Goal: Task Accomplishment & Management: Use online tool/utility

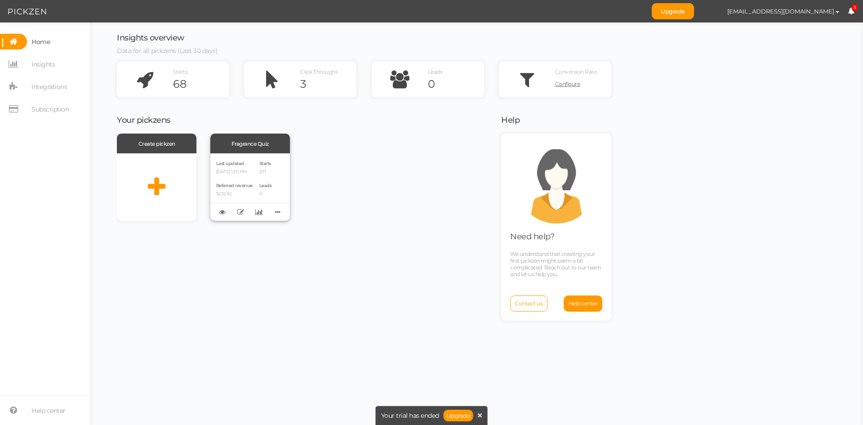
click at [253, 169] on p "[DATE] 1:30 PM" at bounding box center [234, 172] width 36 height 6
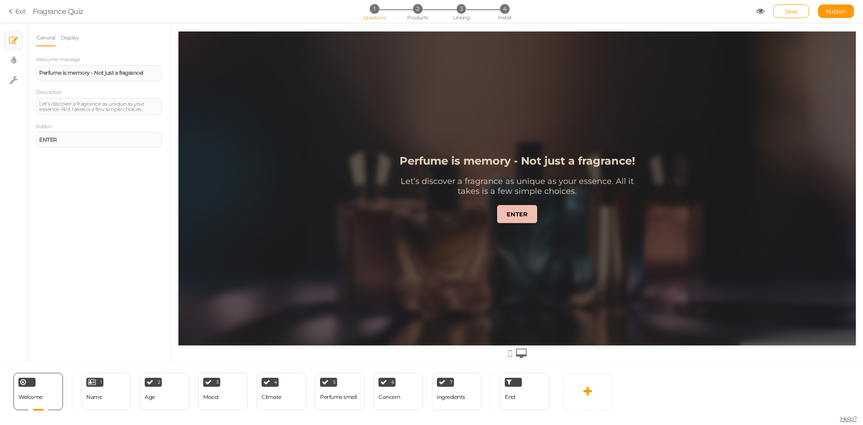
click at [1, 63] on ul "× Slides × Display settings × Settings" at bounding box center [13, 55] width 27 height 67
click at [9, 63] on link "× Display settings" at bounding box center [13, 60] width 17 height 17
select select "2"
select select "montserrat"
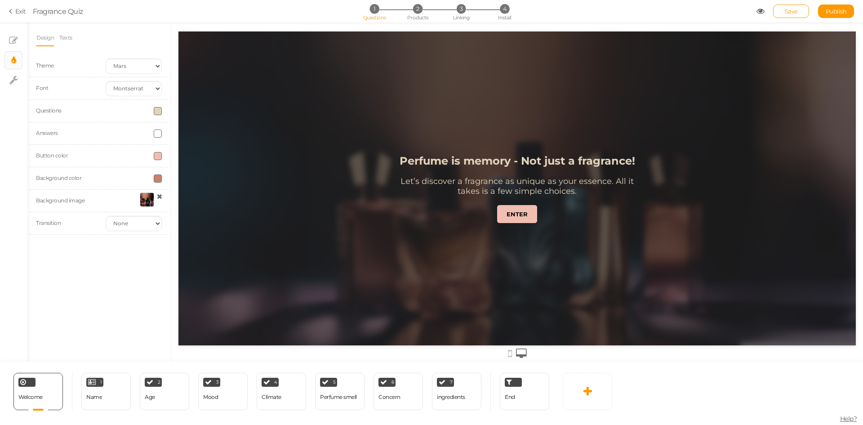
click at [158, 196] on icon at bounding box center [159, 196] width 5 height 7
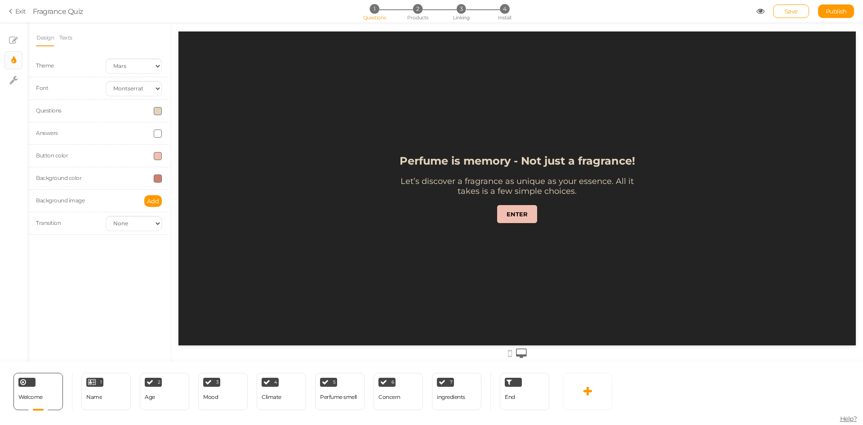
click at [156, 180] on span at bounding box center [158, 178] width 8 height 8
drag, startPoint x: 180, startPoint y: 242, endPoint x: 160, endPoint y: 242, distance: 20.2
click at [160, 242] on input "#ce806a" at bounding box center [178, 242] width 45 height 8
type input "#fff"
click at [145, 273] on div "Design Texts Theme Earth Mars Font Custom Default [PERSON_NAME] Montserrat Open…" at bounding box center [99, 191] width 144 height 339
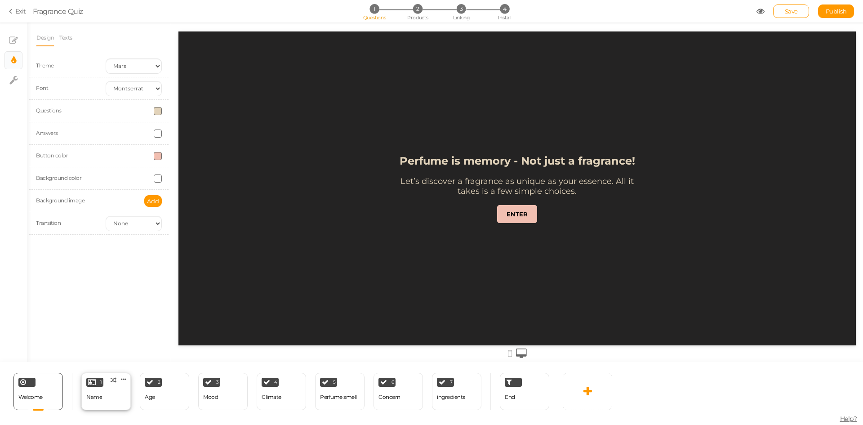
click at [94, 398] on div "Name" at bounding box center [94, 397] width 16 height 6
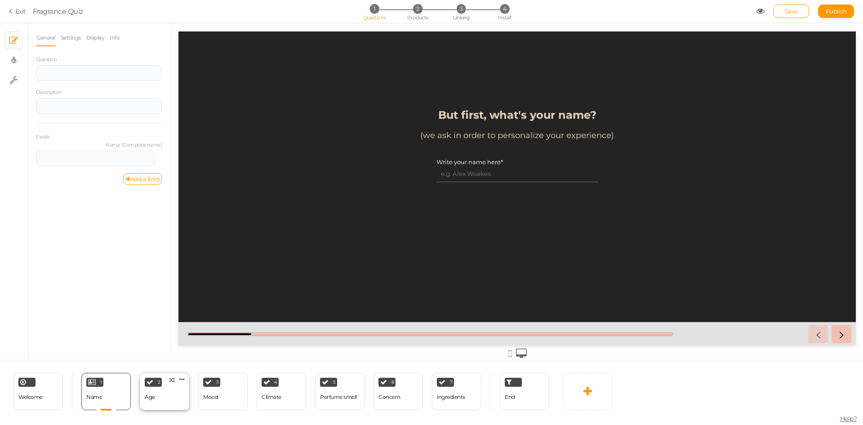
click at [163, 395] on div "2 Age × Define the conditions to show this slide. Clone Change type Delete" at bounding box center [164, 391] width 49 height 37
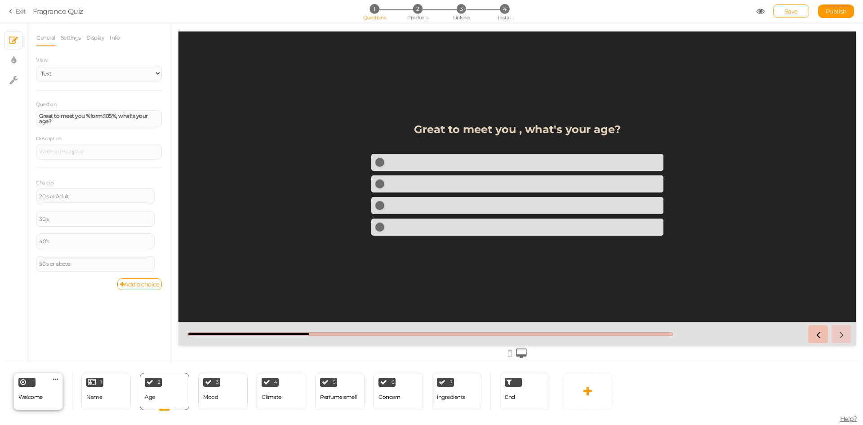
click at [31, 396] on span "Welcome" at bounding box center [30, 396] width 24 height 7
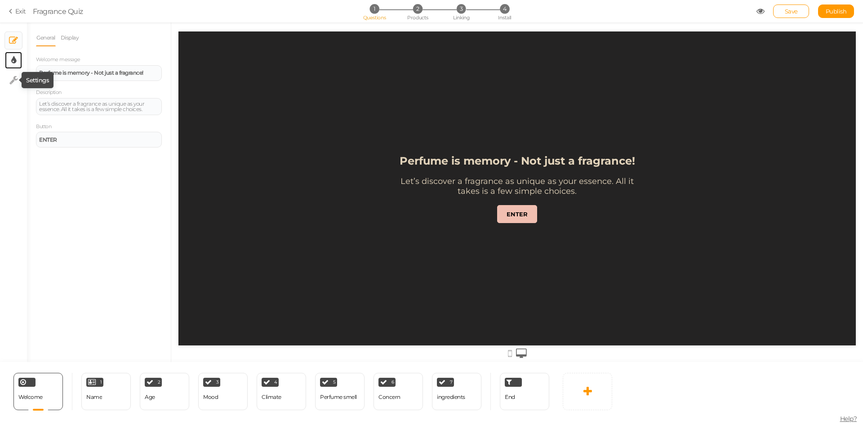
click at [10, 59] on link "× Display settings" at bounding box center [13, 60] width 17 height 17
select select "2"
select select "montserrat"
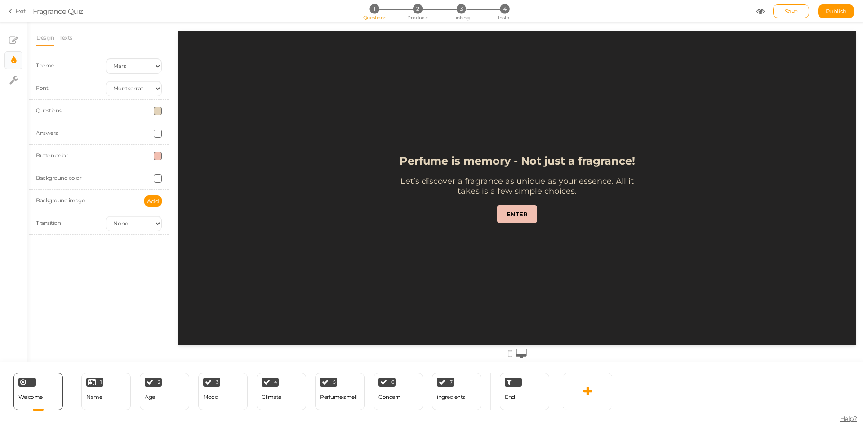
click at [160, 178] on span at bounding box center [158, 178] width 8 height 8
drag, startPoint x: 160, startPoint y: 242, endPoint x: 172, endPoint y: 242, distance: 11.7
click at [172, 242] on input "#fff" at bounding box center [178, 242] width 45 height 8
paste input "ce806a"
type input "#ce806a"
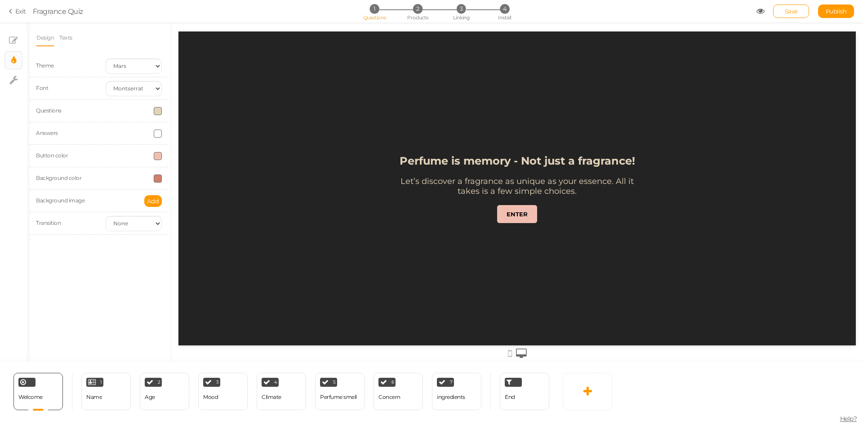
click at [139, 271] on div "Design Texts Theme Earth Mars Font Custom Default [PERSON_NAME] Montserrat Open…" at bounding box center [99, 191] width 144 height 339
click at [154, 201] on span "Add" at bounding box center [153, 200] width 12 height 7
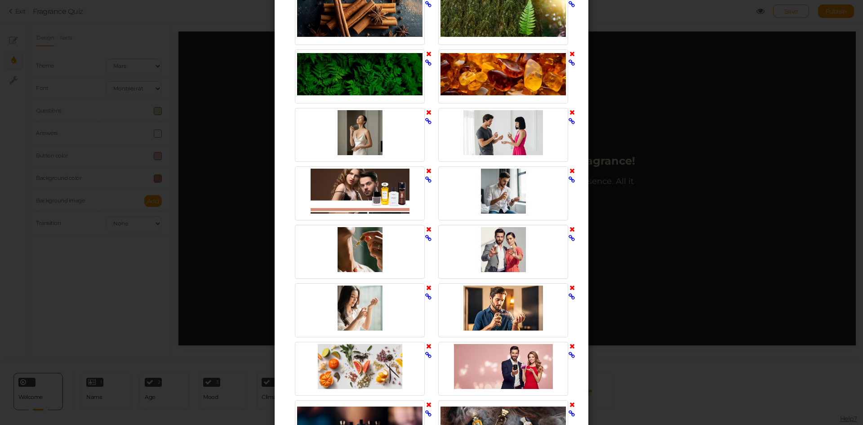
scroll to position [809, 0]
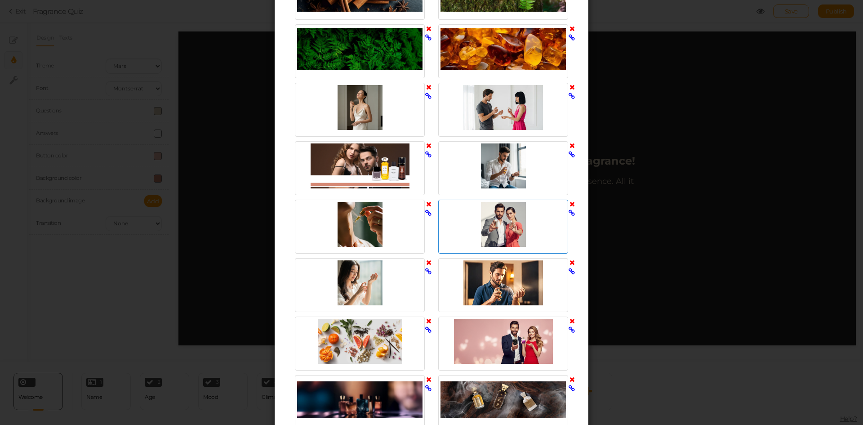
click at [497, 215] on div at bounding box center [502, 224] width 125 height 45
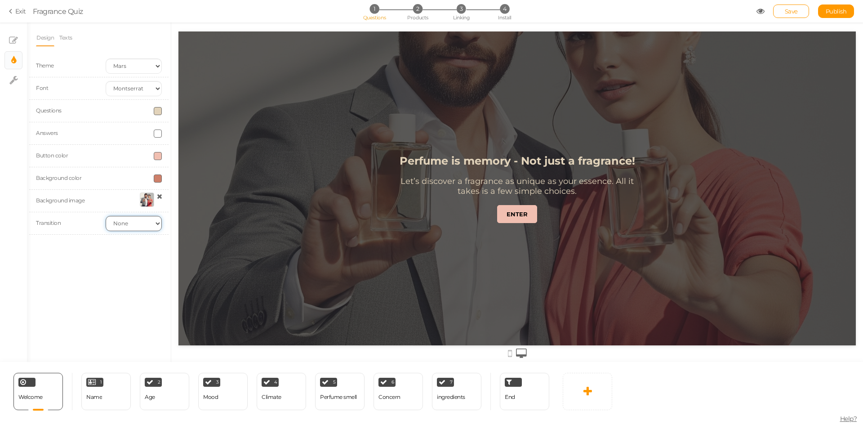
click at [130, 224] on select "None Fade Switch" at bounding box center [134, 223] width 56 height 15
click at [106, 216] on select "None Fade Switch" at bounding box center [134, 223] width 56 height 15
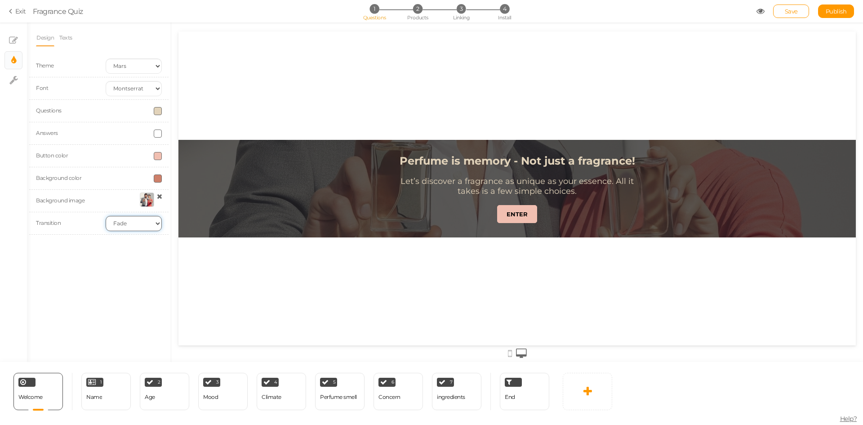
click at [131, 226] on select "None Fade Switch" at bounding box center [134, 223] width 56 height 15
select select "switch"
click at [106, 216] on select "None Fade Switch" at bounding box center [134, 223] width 56 height 15
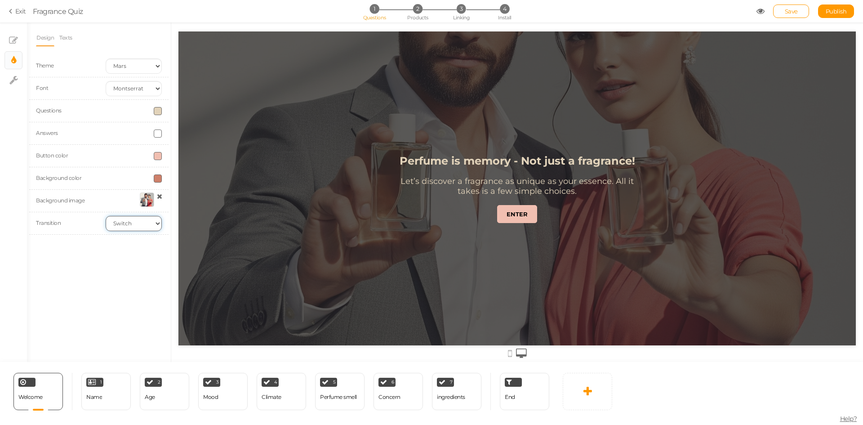
click at [128, 220] on select "None Fade Switch" at bounding box center [134, 223] width 56 height 15
select select
click at [106, 216] on select "None Fade Switch" at bounding box center [134, 223] width 56 height 15
drag, startPoint x: 412, startPoint y: 106, endPoint x: 404, endPoint y: 137, distance: 32.2
click at [404, 137] on div "Perfume is memory - Not just a fragrance! Let’s discover a fragrance as unique …" at bounding box center [517, 188] width 270 height 314
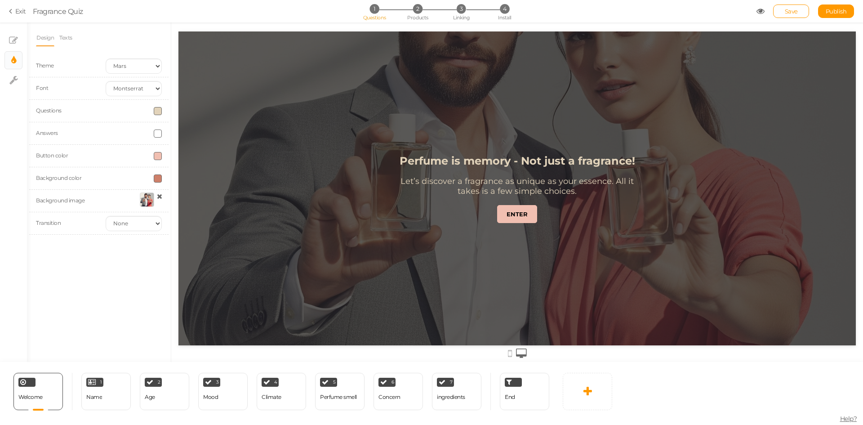
click at [145, 200] on div at bounding box center [147, 199] width 14 height 14
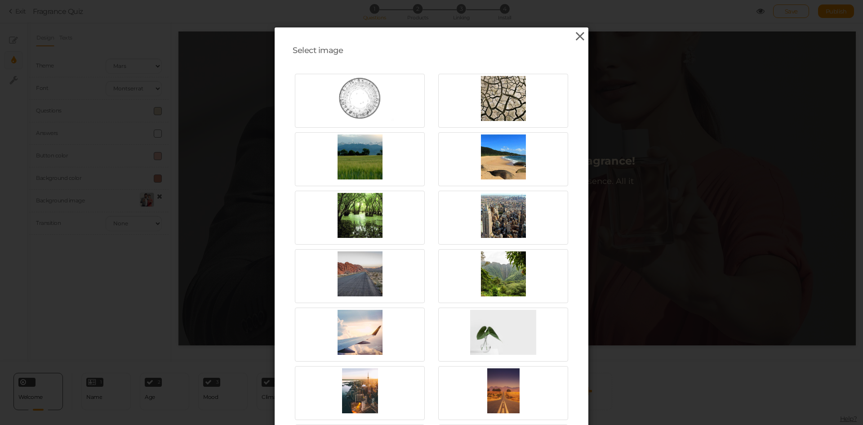
click at [579, 32] on icon at bounding box center [580, 36] width 13 height 13
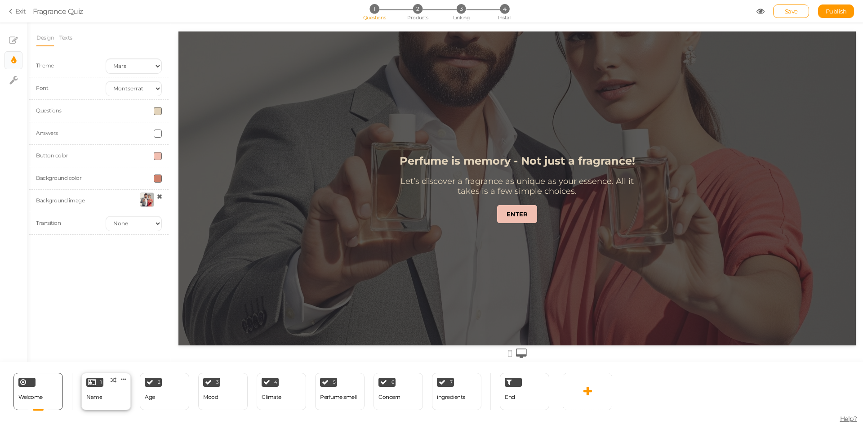
click at [107, 396] on div "1 Name × Define the conditions to show this slide. Clone Change type Delete" at bounding box center [105, 391] width 49 height 37
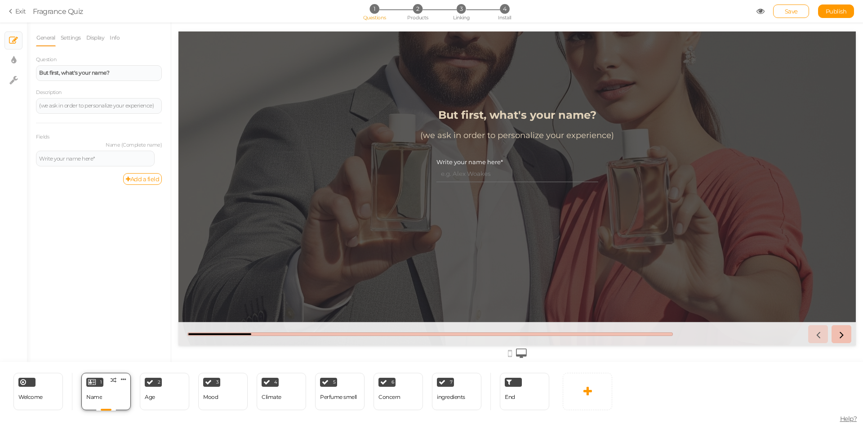
scroll to position [0, 0]
click at [157, 399] on div "2 Age × Define the conditions to show this slide. Clone Change type Delete" at bounding box center [164, 391] width 49 height 37
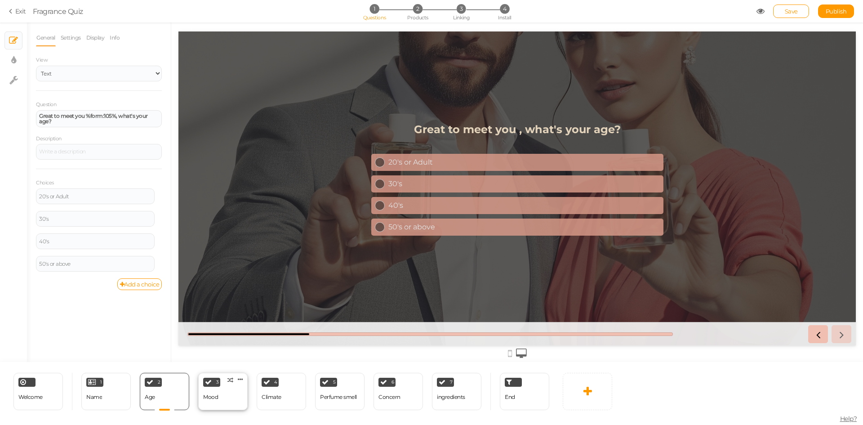
click at [227, 399] on div "3 Mood × Define the conditions to show this slide. Clone Change type Delete" at bounding box center [222, 391] width 49 height 37
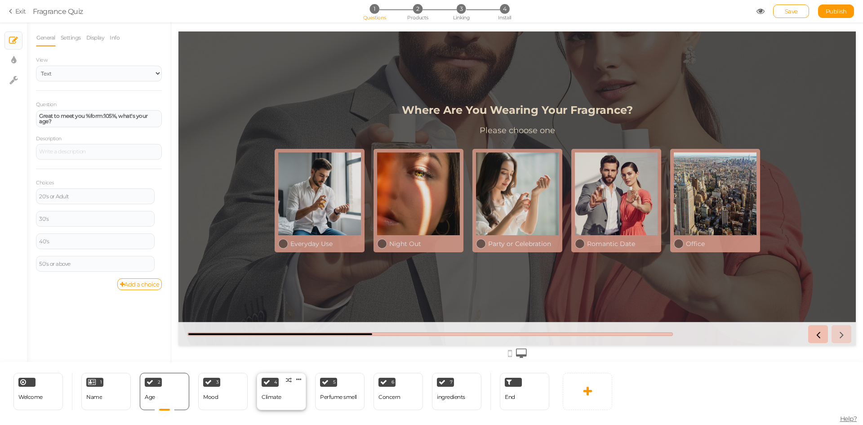
select select "2"
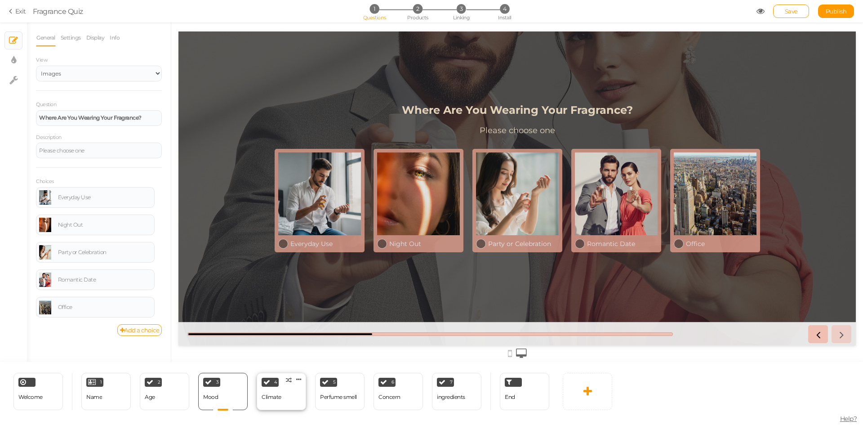
click at [284, 399] on div "4 Climate × Define the conditions to show this slide. Clone Change type Delete" at bounding box center [281, 391] width 49 height 37
select select "2"
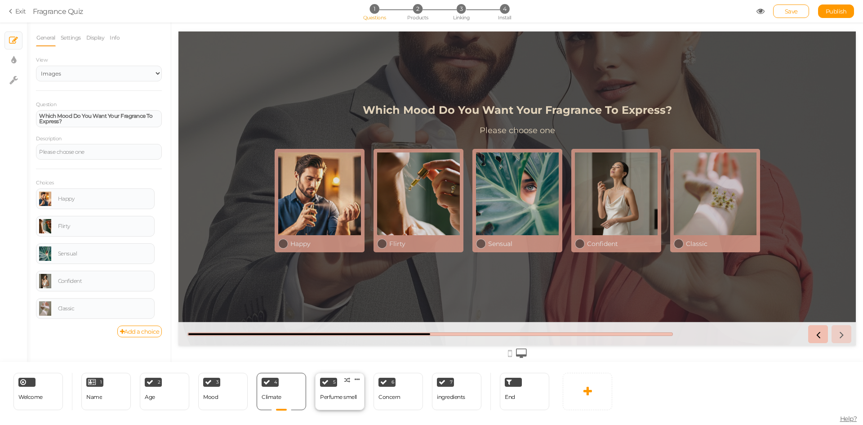
click at [331, 398] on div "Perfume smell" at bounding box center [338, 397] width 37 height 6
select select "2"
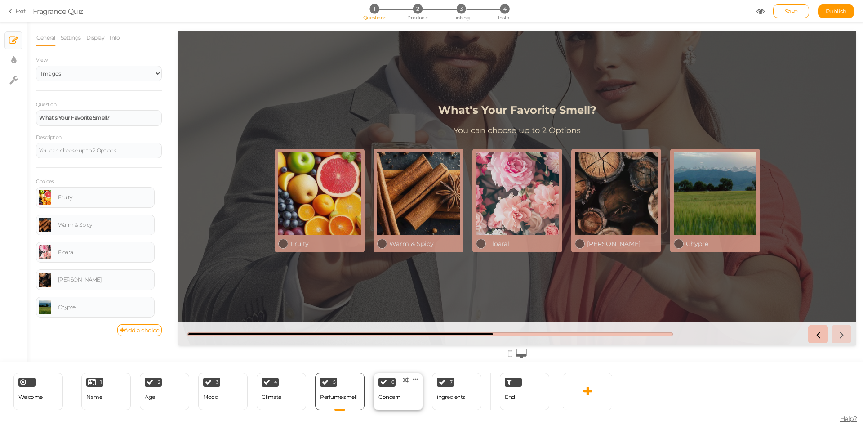
click at [393, 401] on div "Concern" at bounding box center [389, 397] width 22 height 16
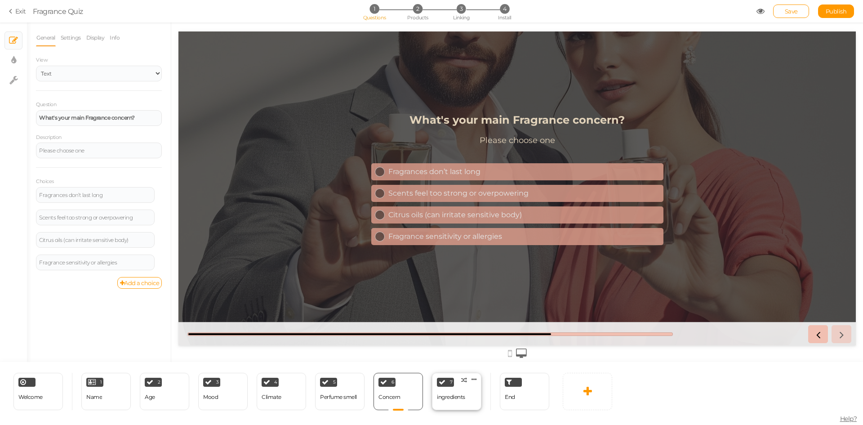
drag, startPoint x: 454, startPoint y: 401, endPoint x: 469, endPoint y: 401, distance: 15.3
click at [454, 401] on div "ingredients" at bounding box center [451, 397] width 28 height 16
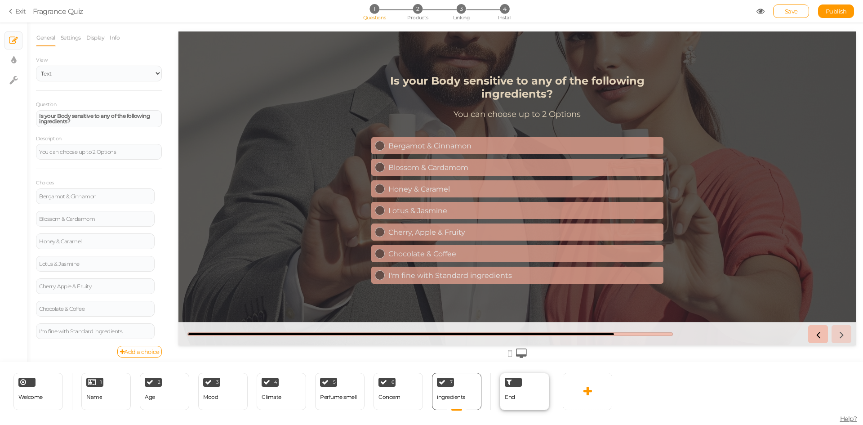
click at [525, 404] on div "End" at bounding box center [524, 391] width 49 height 37
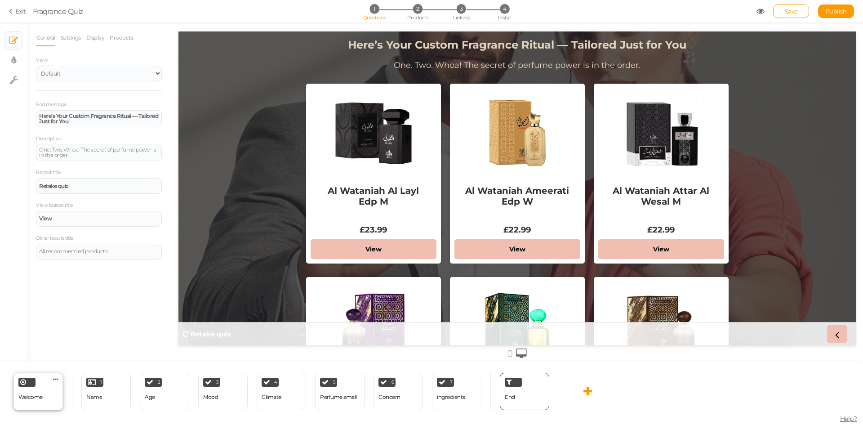
click at [38, 400] on span "Welcome" at bounding box center [30, 396] width 24 height 7
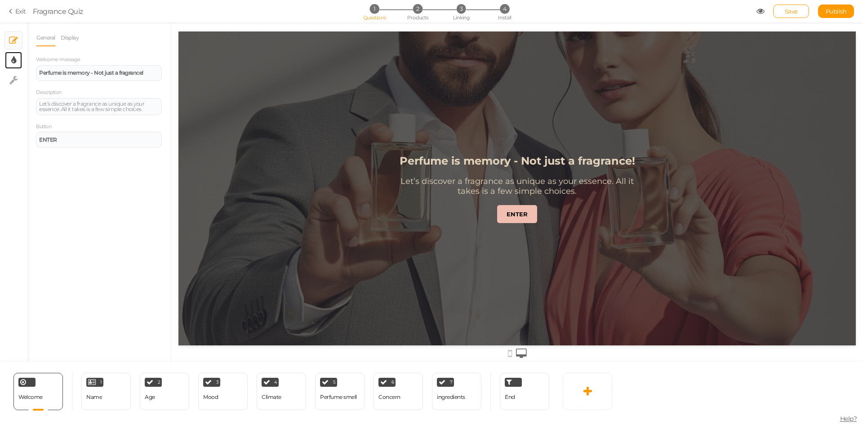
click at [13, 65] on tip-cont at bounding box center [13, 60] width 5 height 11
select select "2"
select select "montserrat"
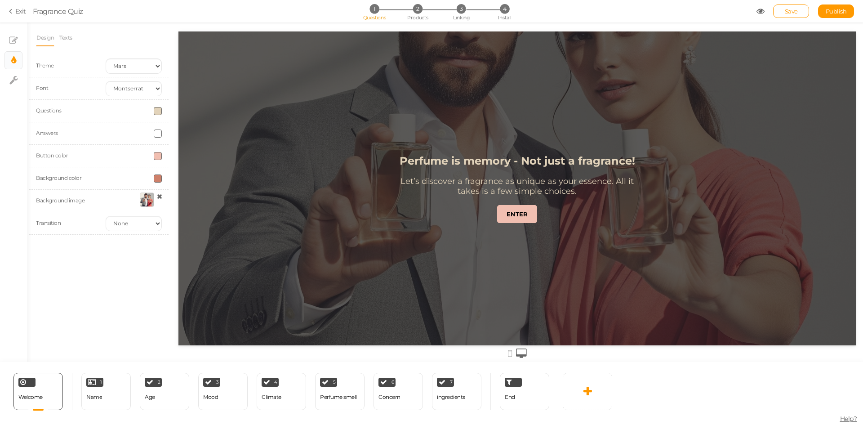
click at [147, 197] on div at bounding box center [147, 199] width 14 height 14
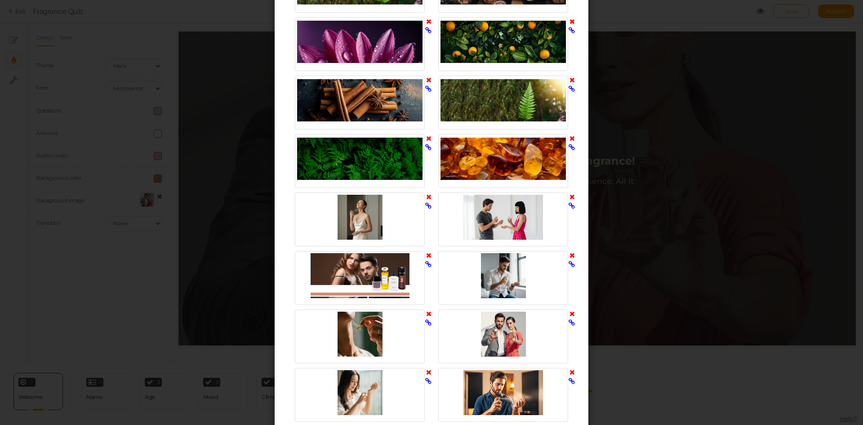
scroll to position [719, 0]
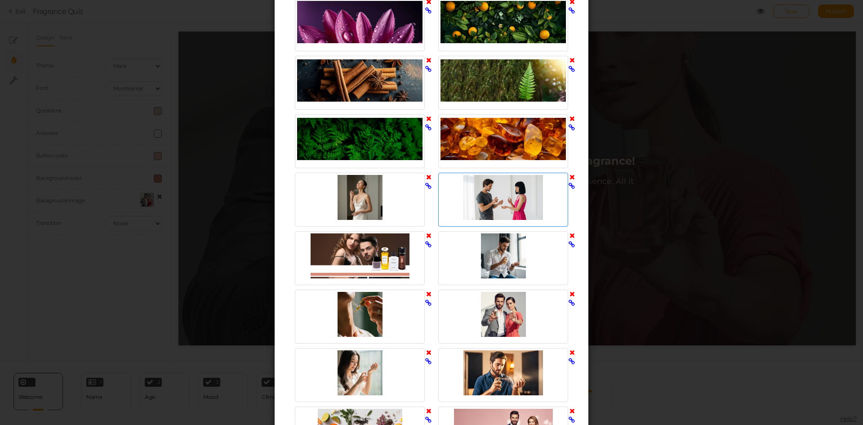
click at [520, 196] on div at bounding box center [502, 197] width 125 height 45
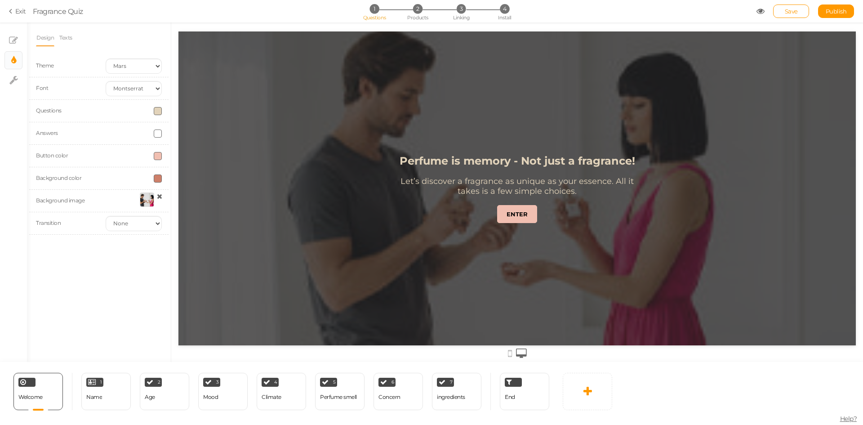
click at [149, 201] on div at bounding box center [147, 199] width 14 height 14
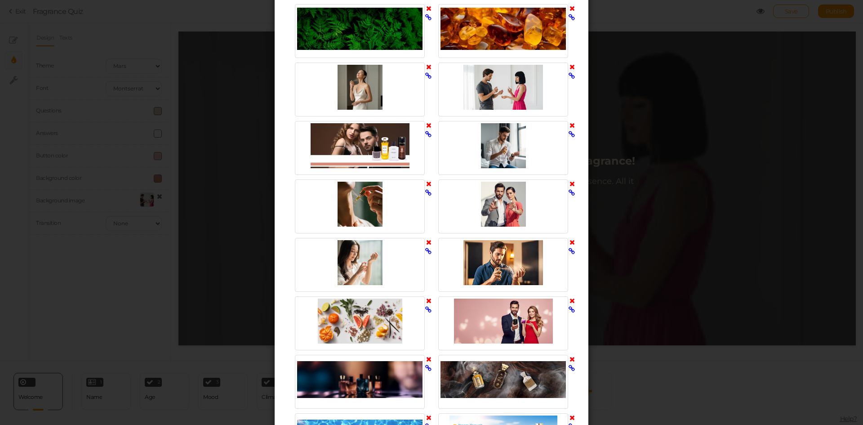
scroll to position [854, 0]
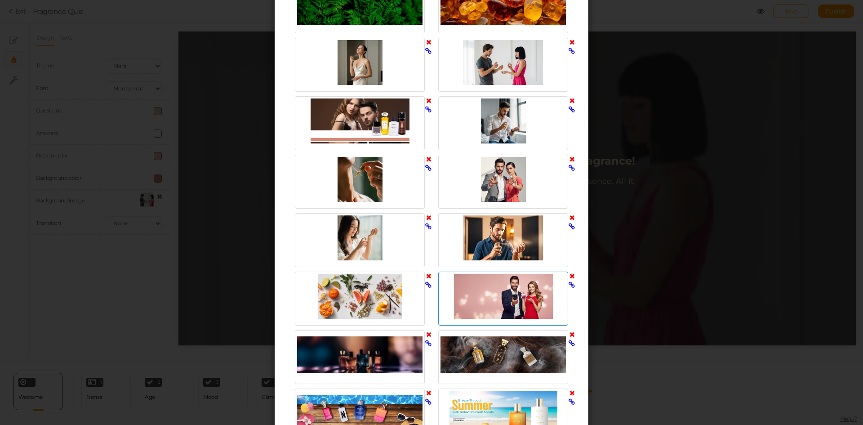
click at [482, 286] on div at bounding box center [502, 296] width 125 height 45
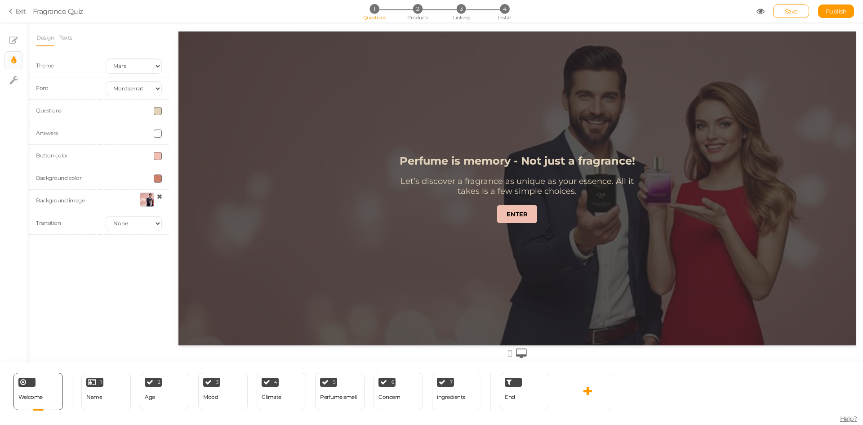
click at [144, 198] on div at bounding box center [147, 199] width 14 height 14
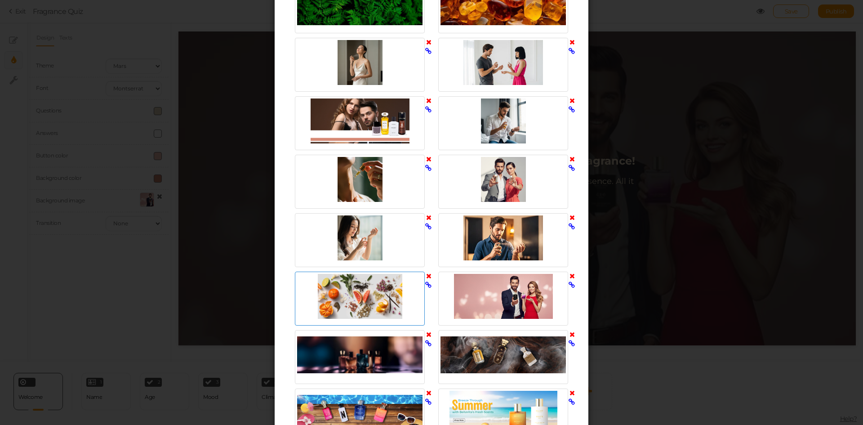
click at [360, 299] on div at bounding box center [359, 296] width 125 height 45
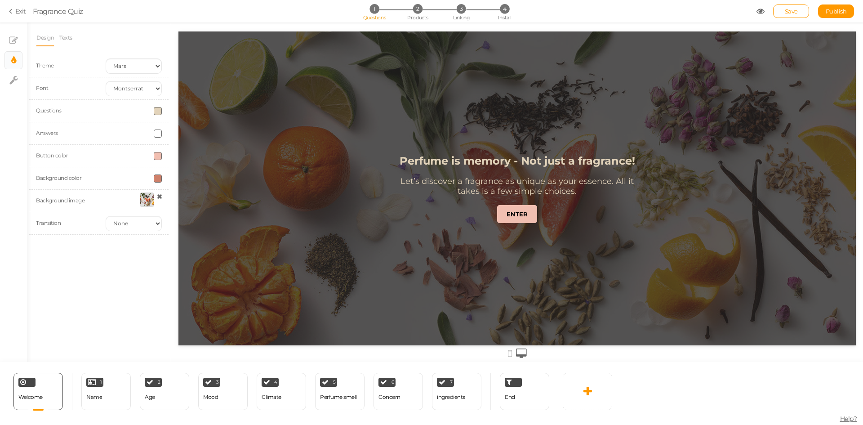
click at [144, 200] on div at bounding box center [147, 199] width 14 height 14
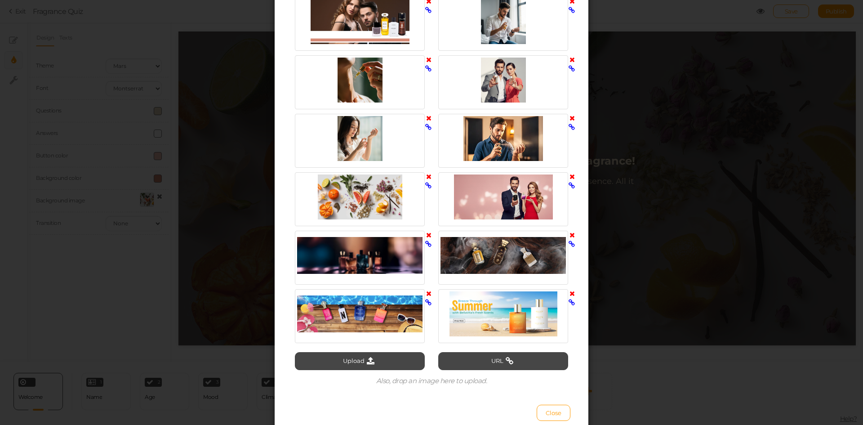
scroll to position [989, 0]
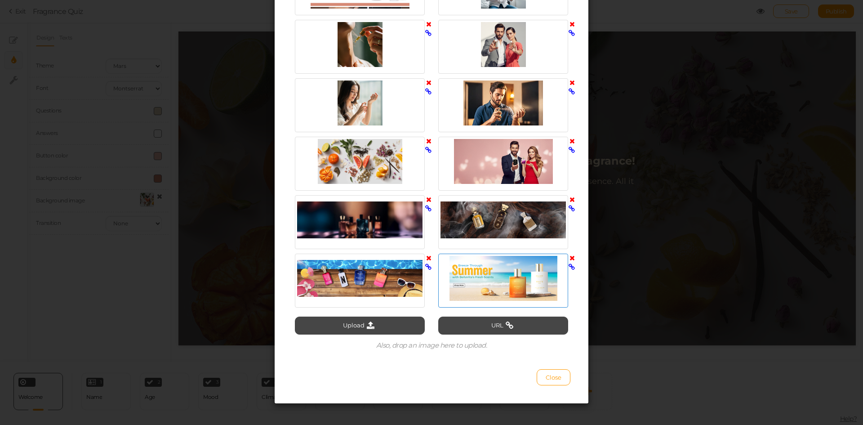
click at [471, 274] on div at bounding box center [502, 278] width 125 height 45
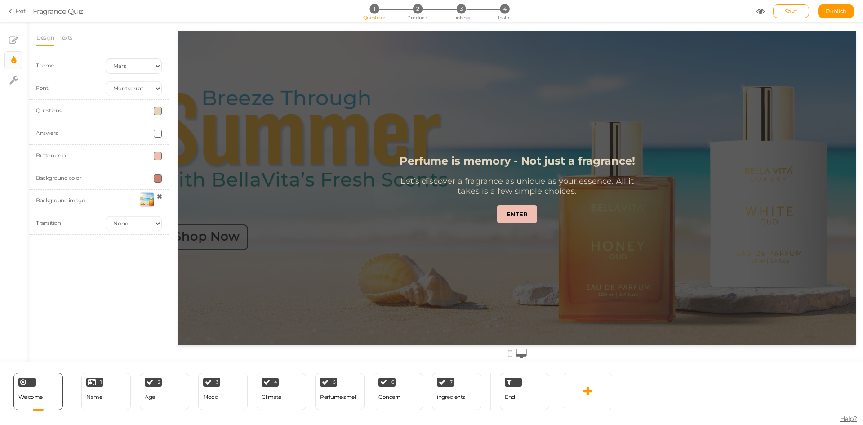
click at [141, 202] on div at bounding box center [147, 199] width 14 height 14
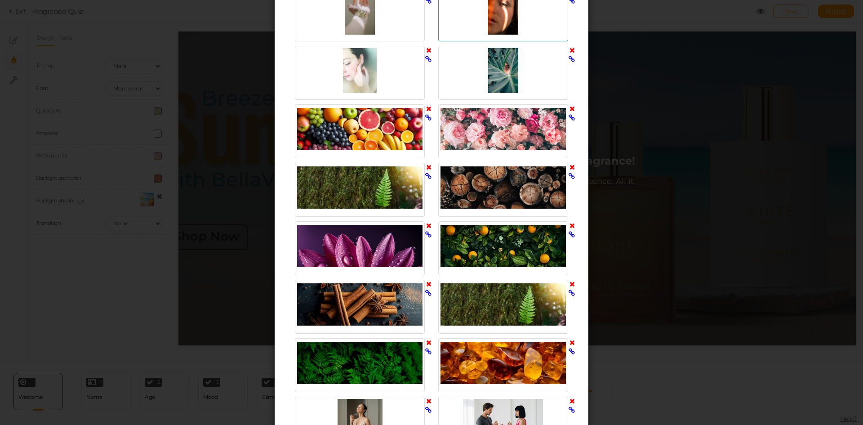
scroll to position [719, 0]
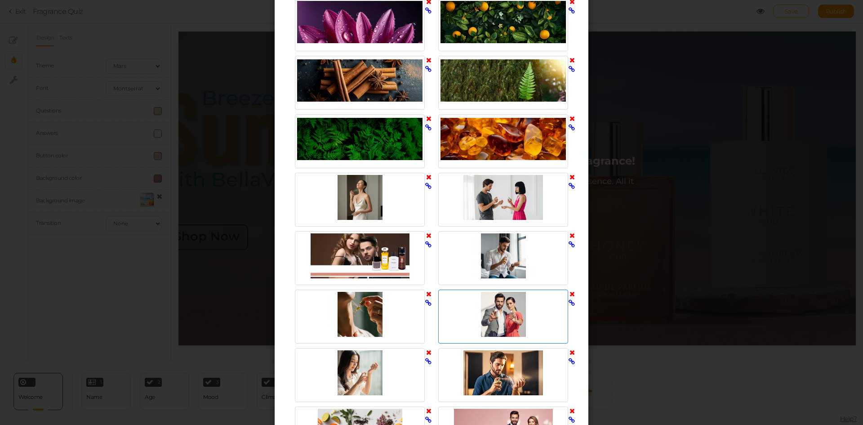
click at [501, 312] on div at bounding box center [502, 314] width 125 height 45
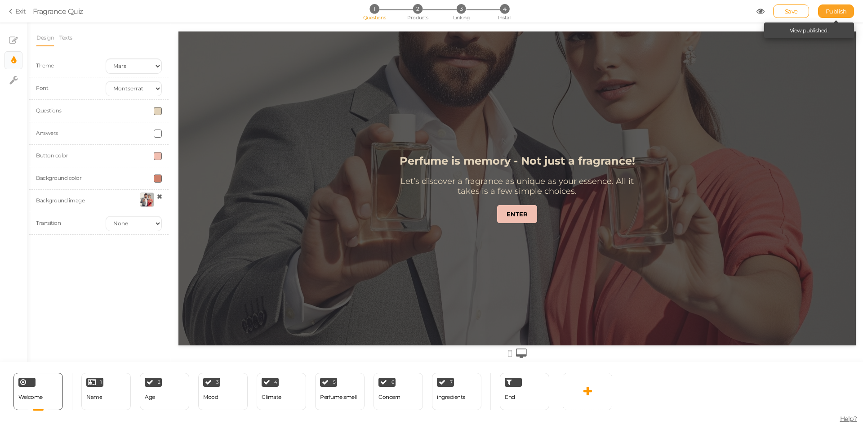
click at [827, 10] on span "Publish" at bounding box center [836, 11] width 21 height 7
click at [14, 80] on icon at bounding box center [13, 80] width 9 height 9
select select "en"
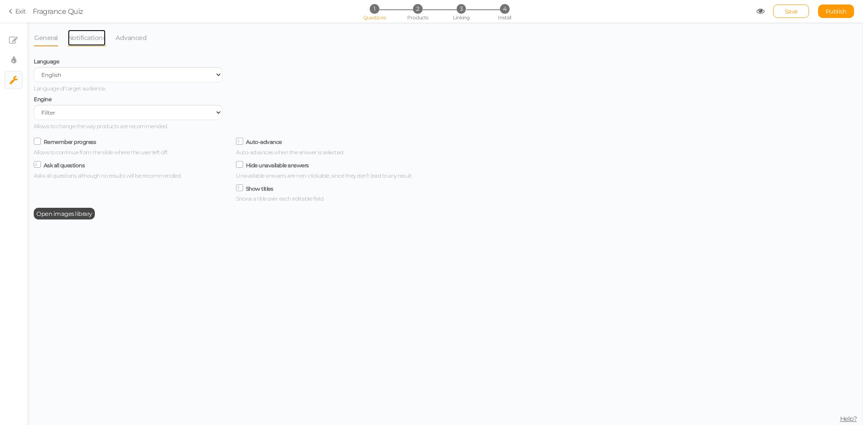
click at [87, 42] on link "Notifications" at bounding box center [86, 37] width 39 height 17
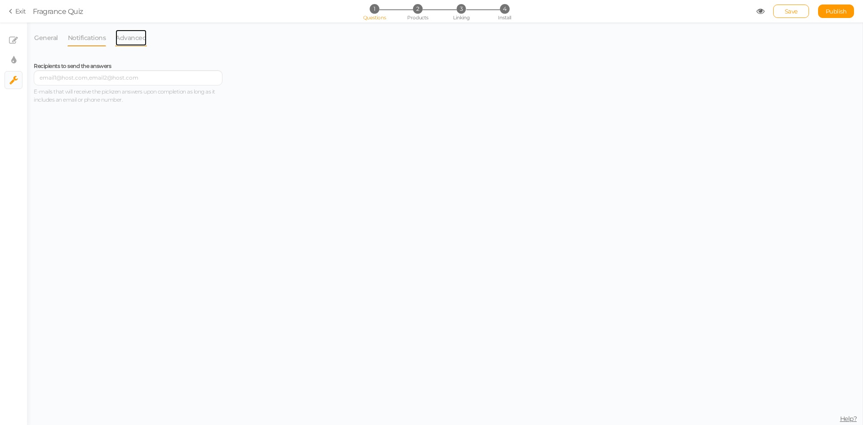
click at [144, 36] on link "Advanced" at bounding box center [131, 37] width 32 height 17
click at [33, 36] on div "General Notifications Advanced Language Spanish English Portuguese Language of …" at bounding box center [229, 223] width 405 height 402
click at [41, 37] on link "General" at bounding box center [46, 37] width 25 height 17
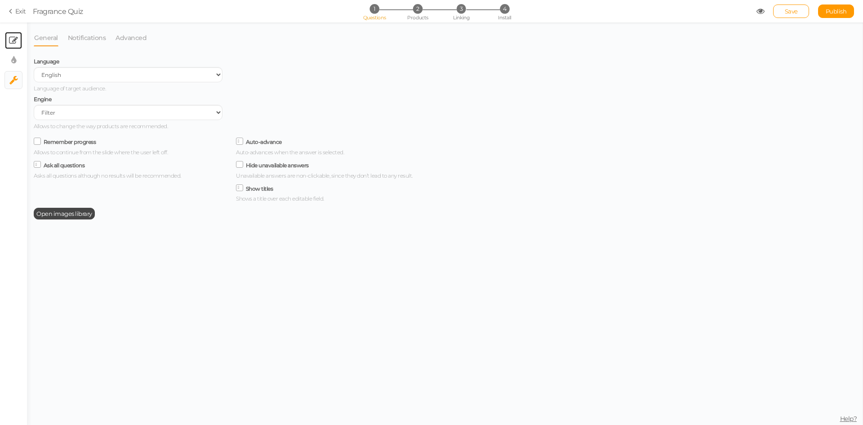
click at [18, 43] on link "× Slides" at bounding box center [13, 40] width 17 height 17
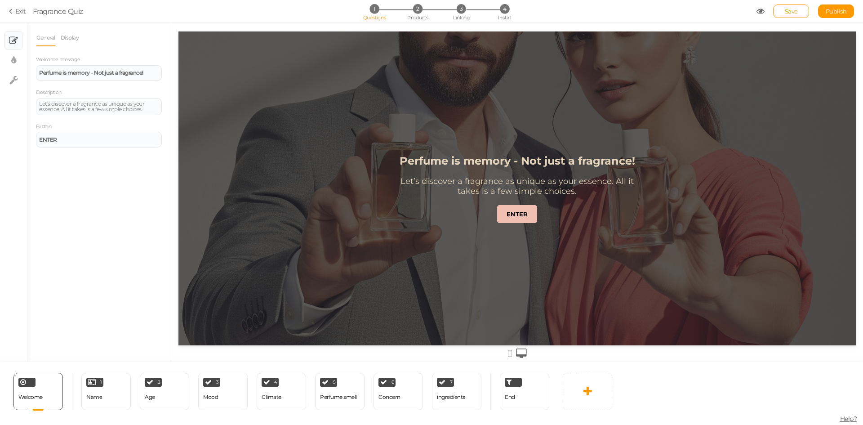
scroll to position [0, 0]
click at [15, 62] on icon at bounding box center [13, 60] width 5 height 9
select select "2"
select select "montserrat"
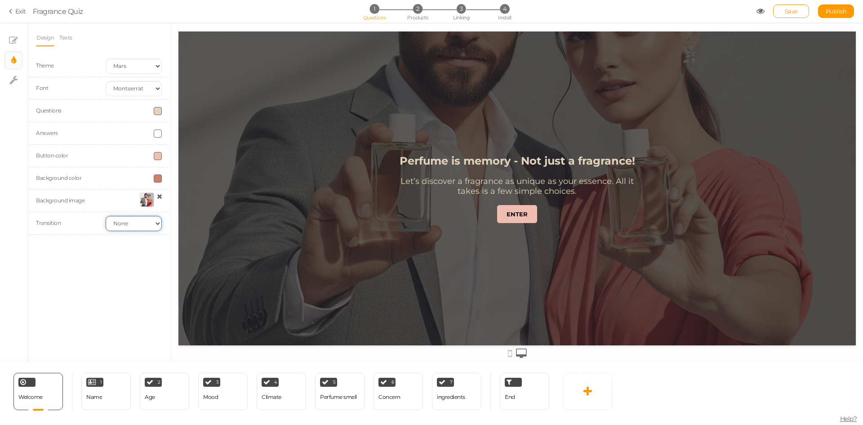
click at [132, 221] on select "None Fade Switch" at bounding box center [134, 223] width 56 height 15
select select "switch"
click at [106, 216] on select "None Fade Switch" at bounding box center [134, 223] width 56 height 15
click at [527, 212] on strong "ENTER" at bounding box center [517, 213] width 21 height 7
click at [517, 213] on strong "ENTER" at bounding box center [517, 213] width 21 height 7
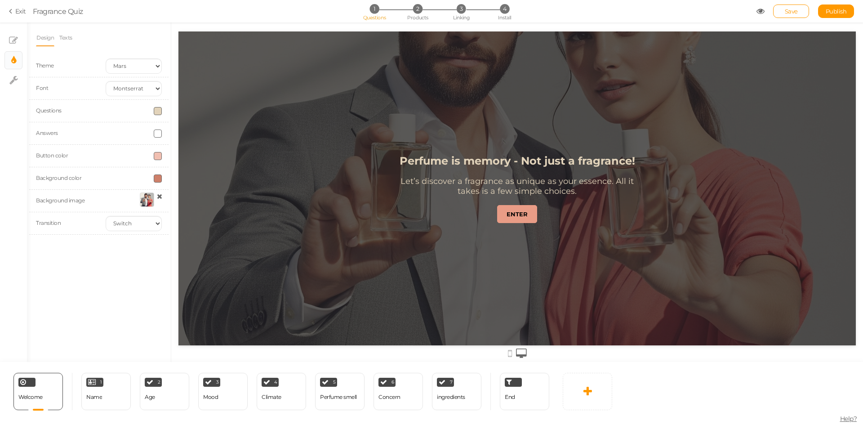
click at [517, 213] on strong "ENTER" at bounding box center [517, 213] width 21 height 7
click at [124, 225] on select "None Fade Switch" at bounding box center [134, 223] width 56 height 15
click at [106, 216] on select "None Fade Switch" at bounding box center [134, 223] width 56 height 15
click at [119, 218] on select "None Fade Switch" at bounding box center [134, 223] width 56 height 15
click at [106, 216] on select "None Fade Switch" at bounding box center [134, 223] width 56 height 15
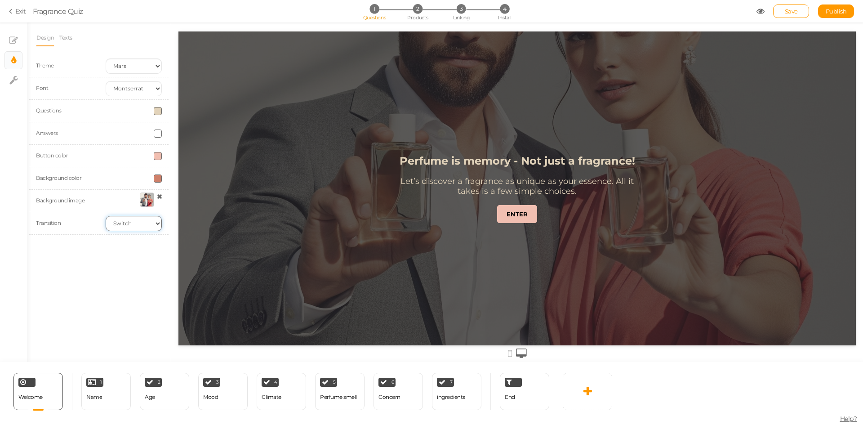
click at [121, 223] on select "None Fade Switch" at bounding box center [134, 223] width 56 height 15
select select "fade"
click at [106, 216] on select "None Fade Switch" at bounding box center [134, 223] width 56 height 15
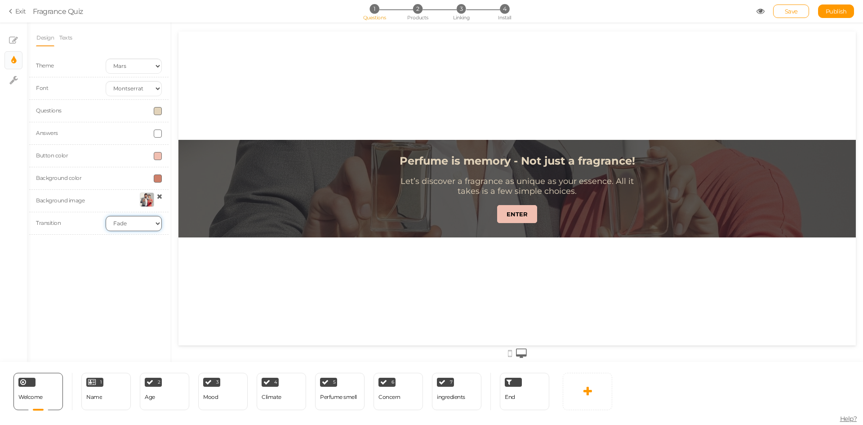
click at [125, 221] on select "None Fade Switch" at bounding box center [134, 223] width 56 height 15
select select
click at [106, 216] on select "None Fade Switch" at bounding box center [134, 223] width 56 height 15
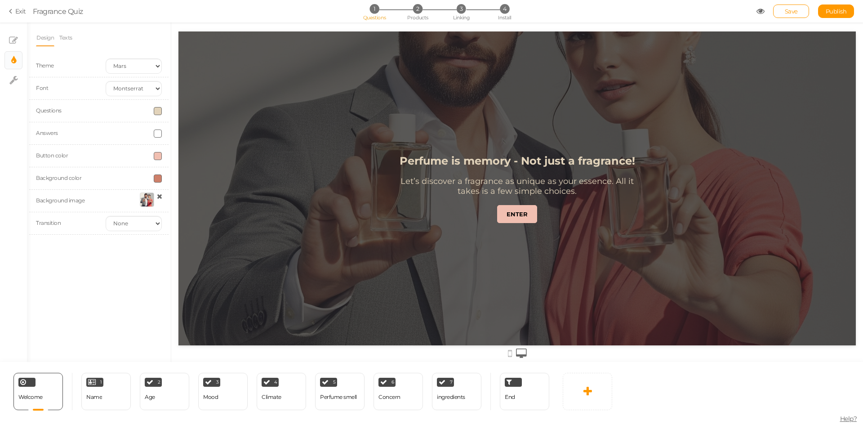
click at [832, 18] on section "Exit Fragrance Quiz 1 Questions 2 Products 3 Linking 4 Install Save Publish Vie…" at bounding box center [431, 11] width 863 height 22
click at [833, 7] on link "Publish" at bounding box center [836, 10] width 36 height 13
click at [74, 35] on li "Texts" at bounding box center [68, 37] width 18 height 17
click at [60, 42] on link "Texts" at bounding box center [66, 37] width 14 height 17
click at [12, 81] on icon at bounding box center [13, 80] width 9 height 9
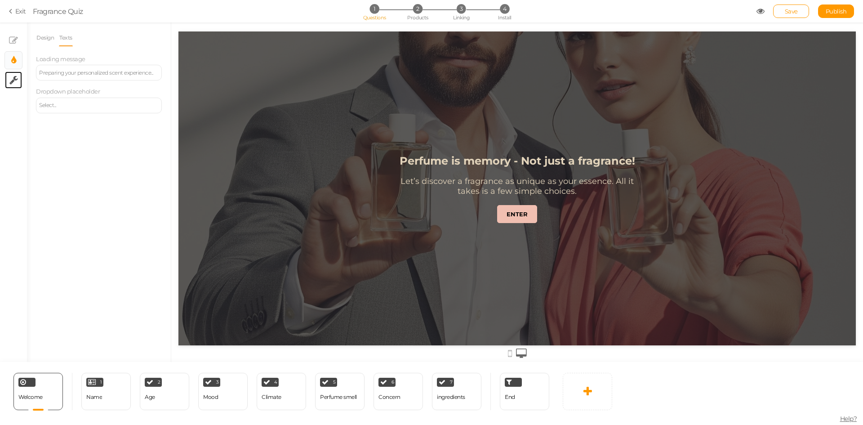
select select "en"
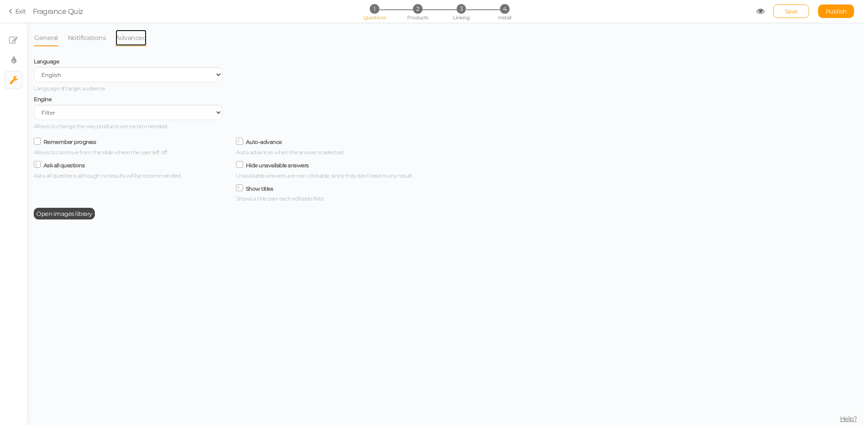
click at [138, 36] on link "Advanced" at bounding box center [131, 37] width 32 height 17
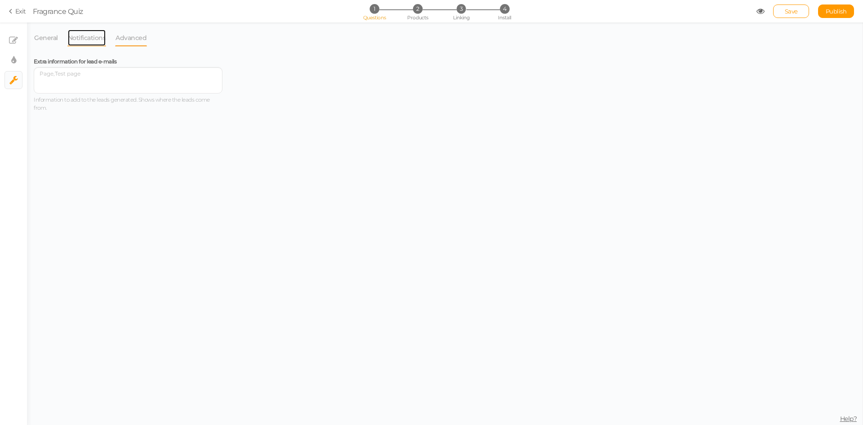
click at [91, 39] on link "Notifications" at bounding box center [86, 37] width 39 height 17
click at [40, 38] on link "General" at bounding box center [46, 37] width 25 height 17
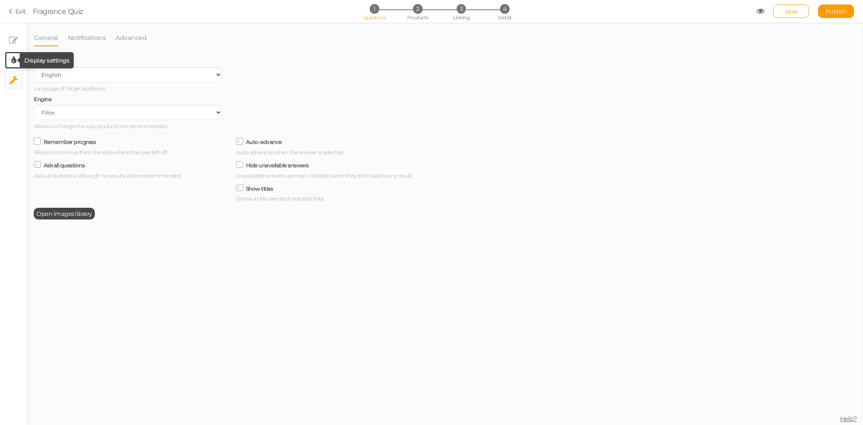
click at [12, 61] on icon at bounding box center [13, 60] width 5 height 9
select select "2"
select select "montserrat"
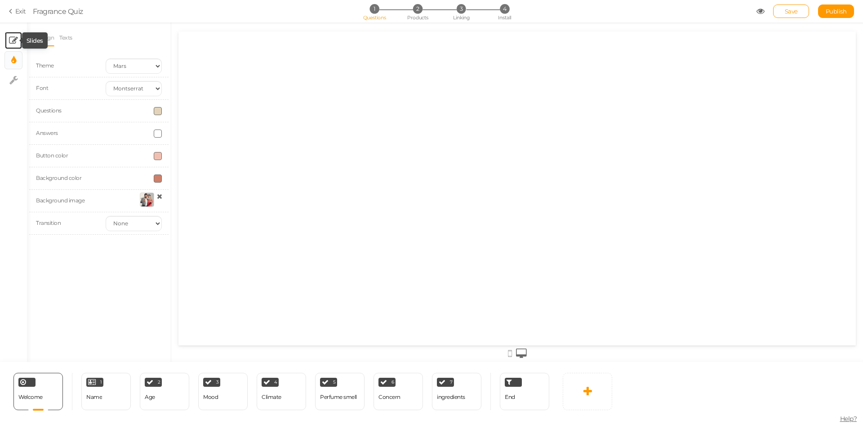
click at [14, 41] on icon at bounding box center [13, 40] width 9 height 9
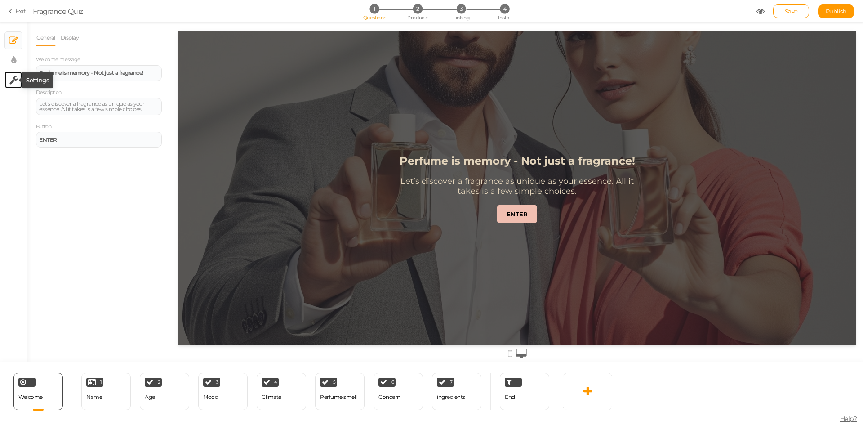
click at [13, 83] on icon at bounding box center [13, 80] width 9 height 9
select select "en"
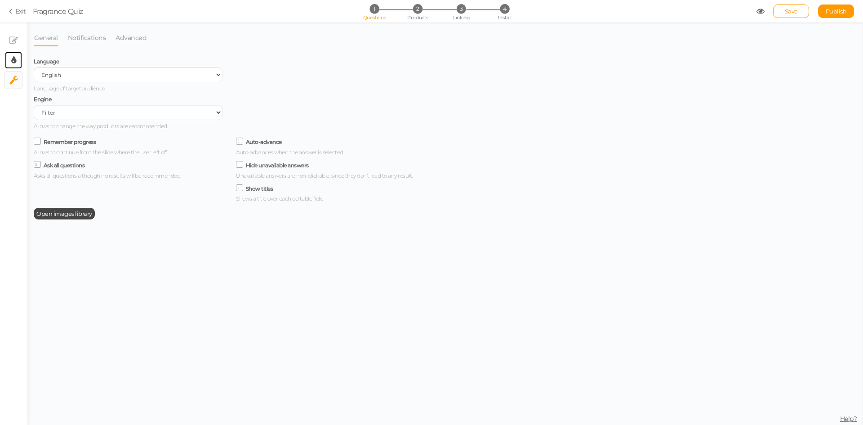
click at [13, 63] on icon at bounding box center [13, 60] width 5 height 9
select select "2"
select select "montserrat"
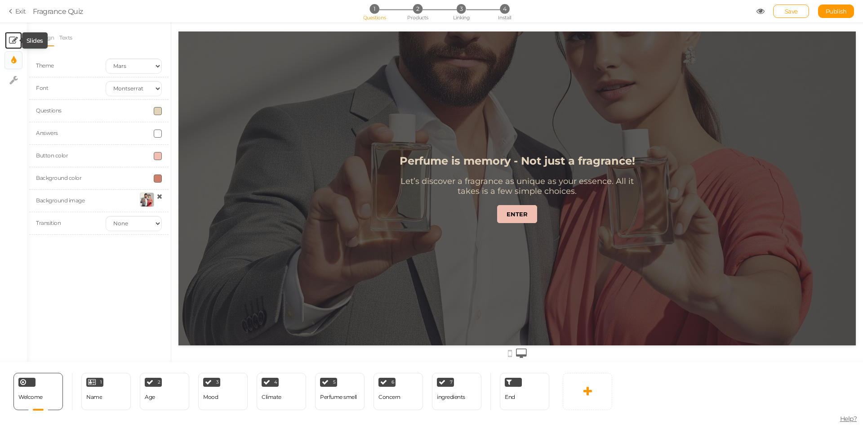
click at [17, 41] on icon at bounding box center [13, 40] width 9 height 9
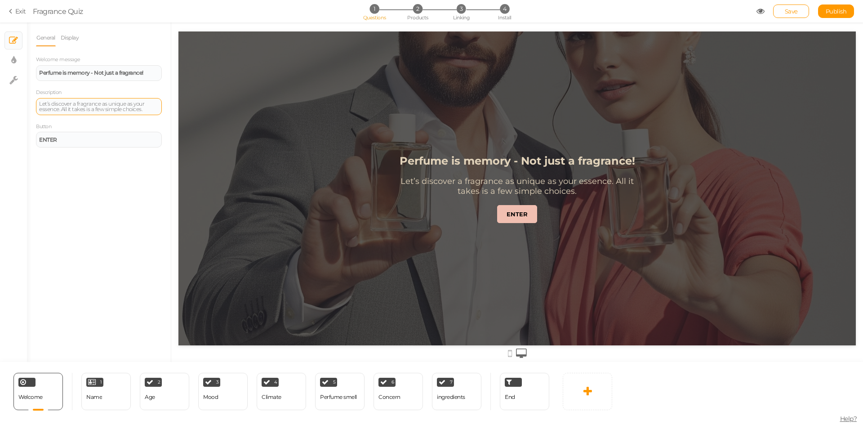
click at [152, 110] on div "Let’s discover a fragrance as unique as your essence. All it takes is a few sim…" at bounding box center [99, 106] width 120 height 11
click at [14, 61] on icon at bounding box center [13, 60] width 5 height 9
select select "2"
select select "montserrat"
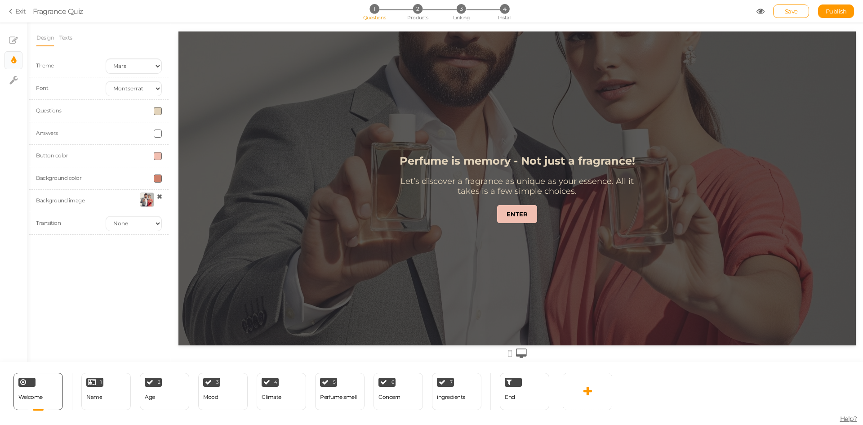
click at [145, 205] on div at bounding box center [147, 199] width 14 height 14
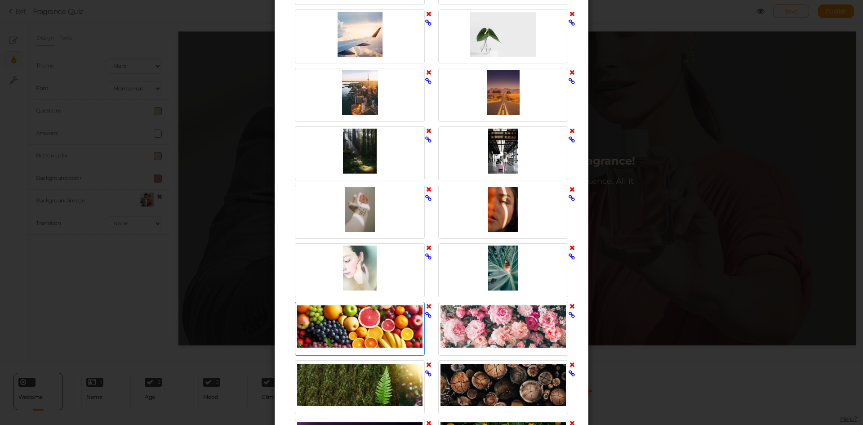
scroll to position [405, 0]
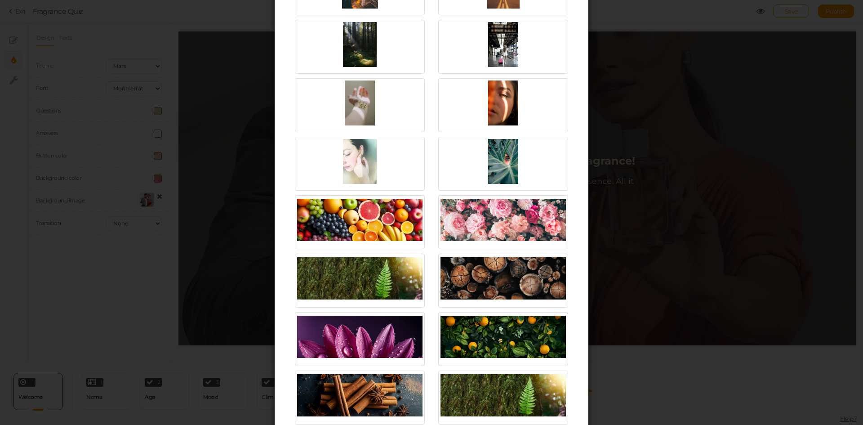
click at [104, 278] on div "Select image Upload URL Also, drop an image here to upload. Close" at bounding box center [431, 212] width 863 height 425
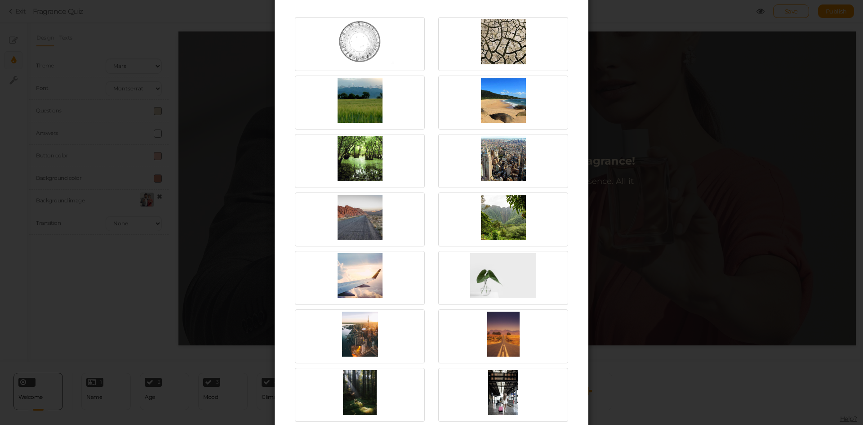
scroll to position [0, 0]
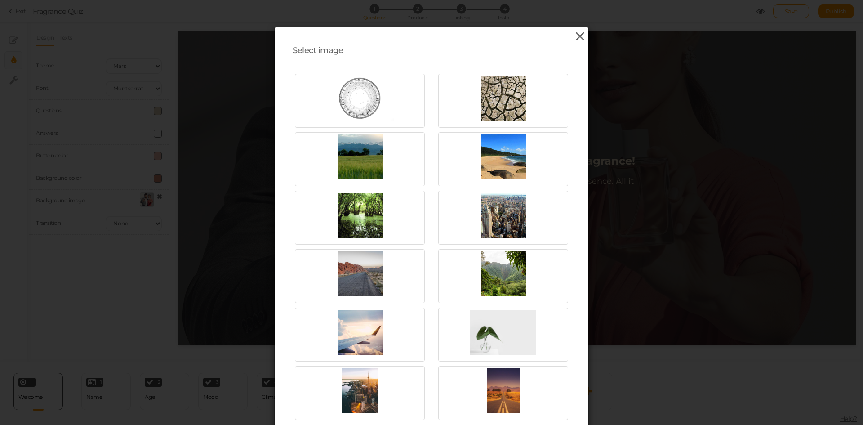
click at [577, 40] on icon at bounding box center [580, 36] width 13 height 13
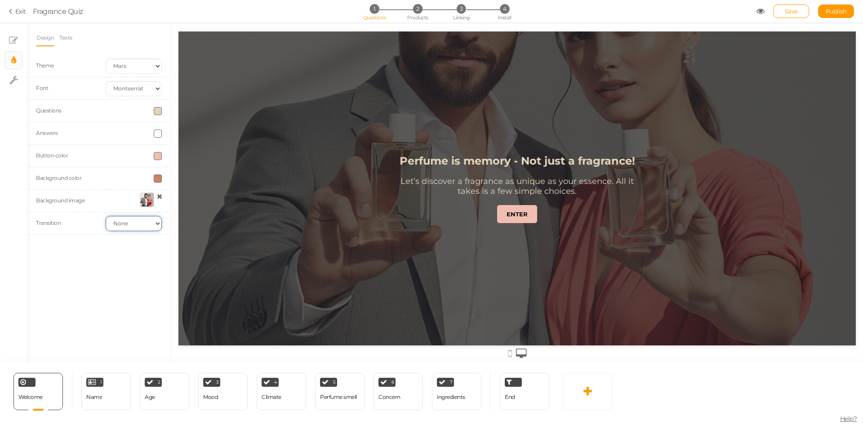
click at [147, 225] on select "None Fade Switch" at bounding box center [134, 223] width 56 height 15
click at [106, 216] on select "None Fade Switch" at bounding box center [134, 223] width 56 height 15
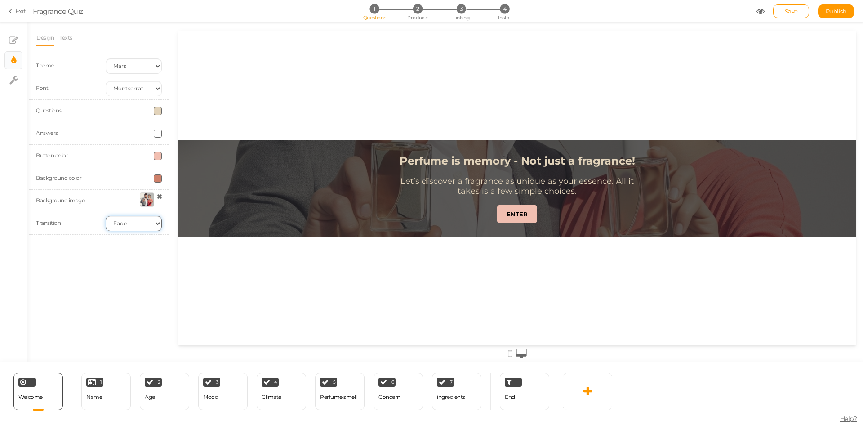
click at [133, 225] on select "None Fade Switch" at bounding box center [134, 223] width 56 height 15
select select "switch"
click at [106, 216] on select "None Fade Switch" at bounding box center [134, 223] width 56 height 15
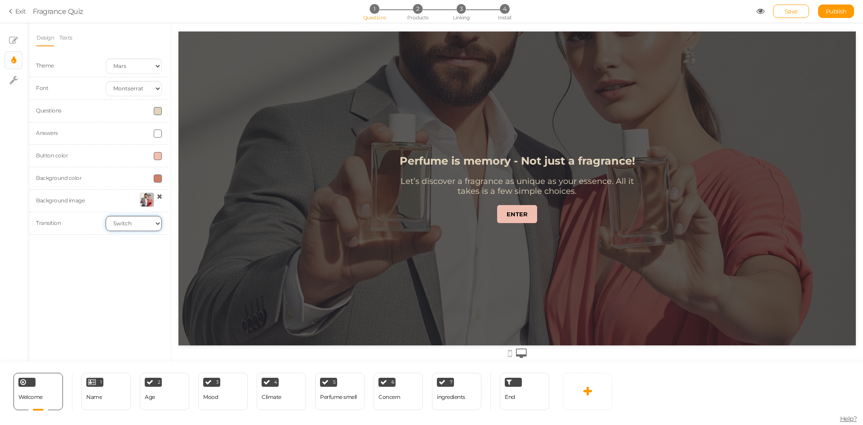
click at [128, 222] on select "None Fade Switch" at bounding box center [134, 223] width 56 height 15
select select
click at [106, 216] on select "None Fade Switch" at bounding box center [134, 223] width 56 height 15
click at [144, 200] on div at bounding box center [147, 199] width 14 height 14
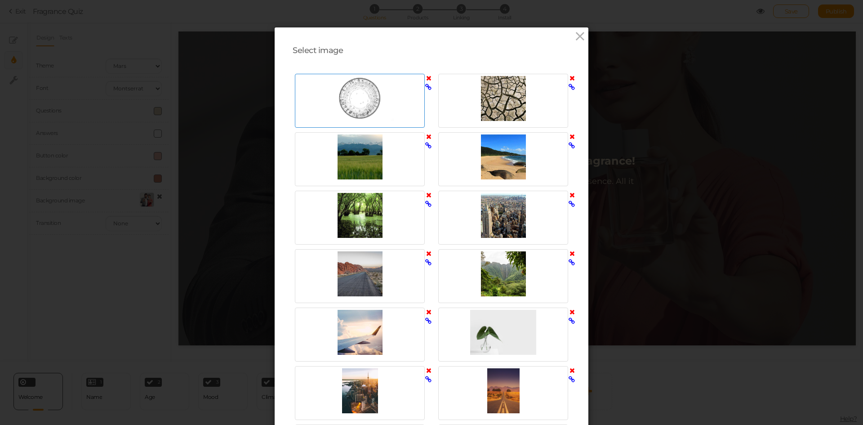
click at [357, 104] on div at bounding box center [359, 98] width 125 height 45
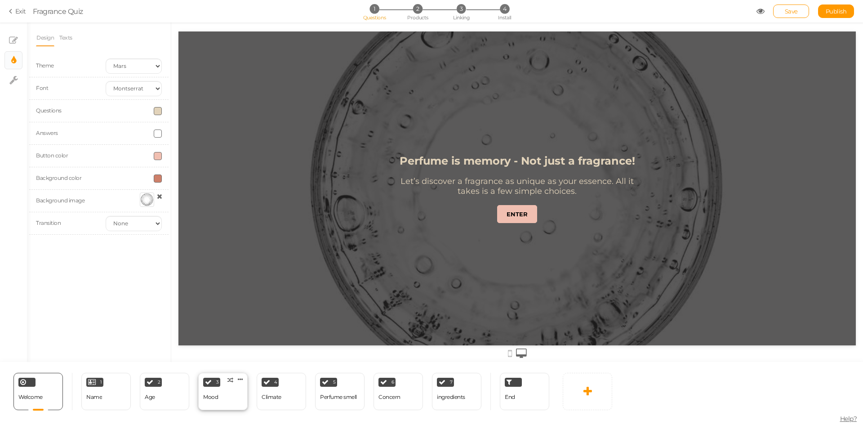
click at [233, 400] on div "3 Mood × Define the conditions to show this slide. Clone Change type Delete" at bounding box center [222, 391] width 49 height 37
select select "2"
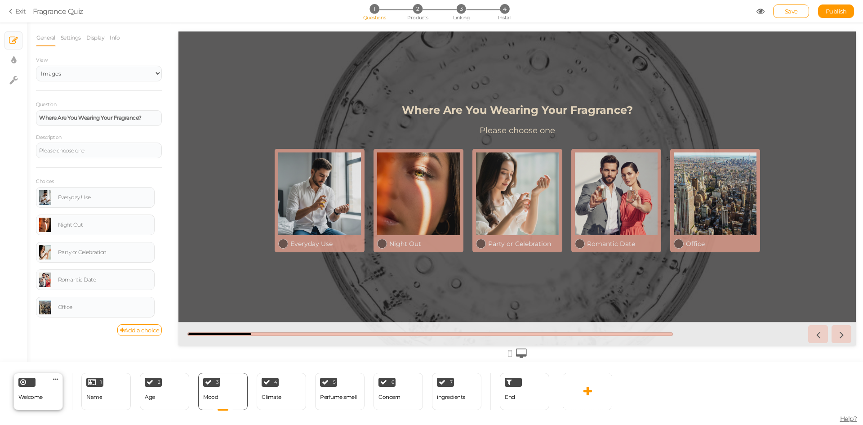
click at [35, 399] on span "Welcome" at bounding box center [30, 396] width 24 height 7
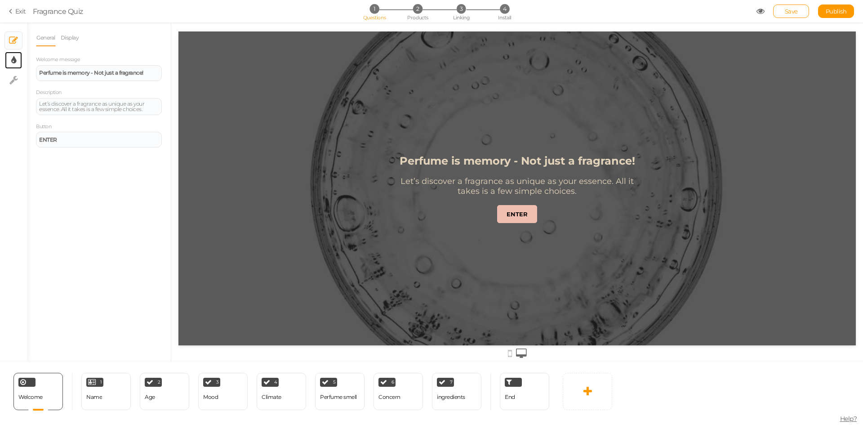
click at [8, 54] on link "× Display settings" at bounding box center [13, 60] width 17 height 17
select select "2"
select select "montserrat"
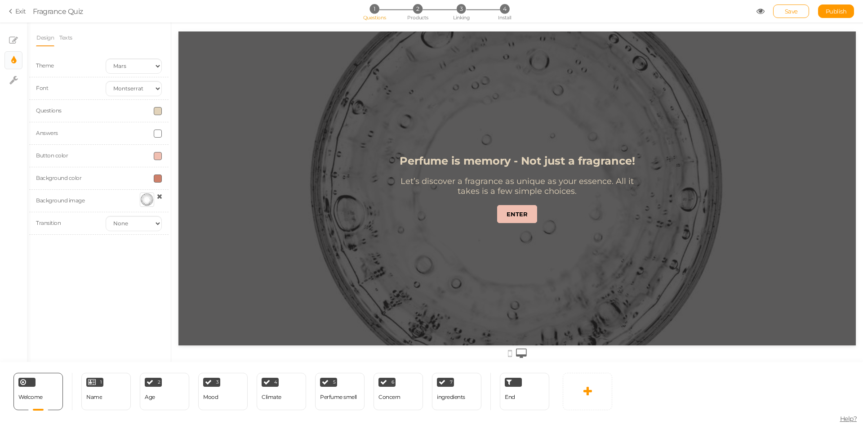
click at [147, 201] on div at bounding box center [147, 199] width 14 height 14
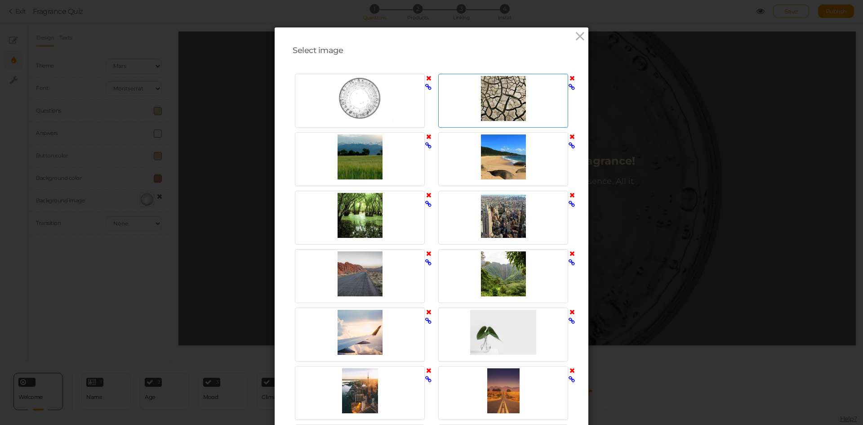
click at [484, 97] on div at bounding box center [502, 98] width 125 height 45
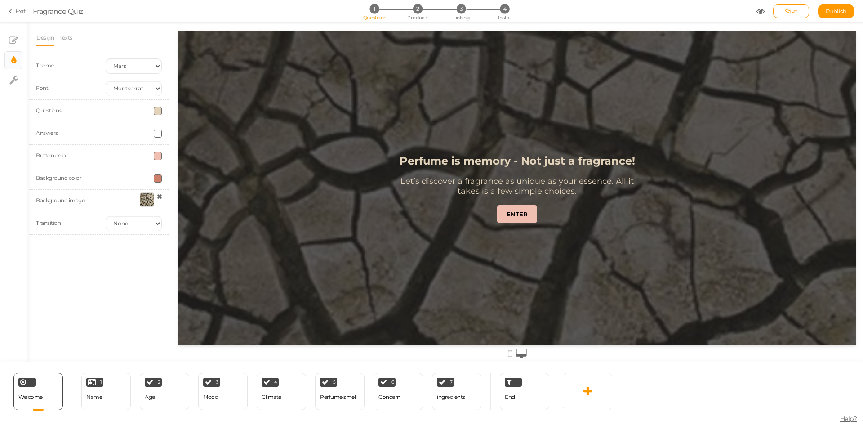
click at [145, 203] on div at bounding box center [147, 199] width 14 height 14
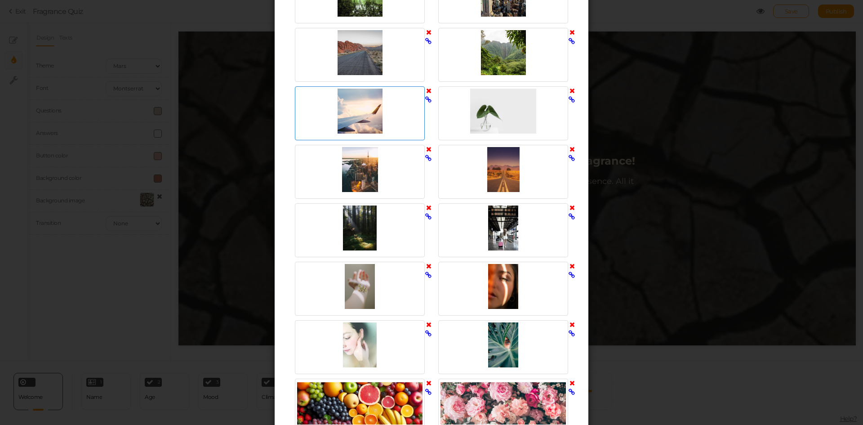
scroll to position [225, 0]
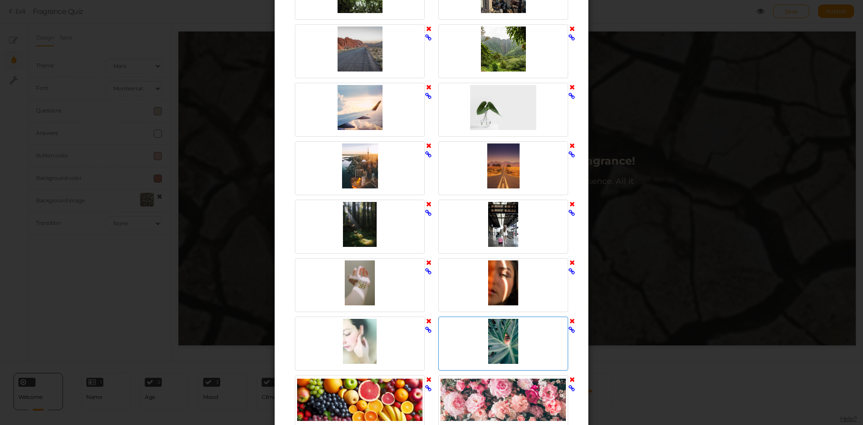
click at [503, 336] on div at bounding box center [502, 341] width 125 height 45
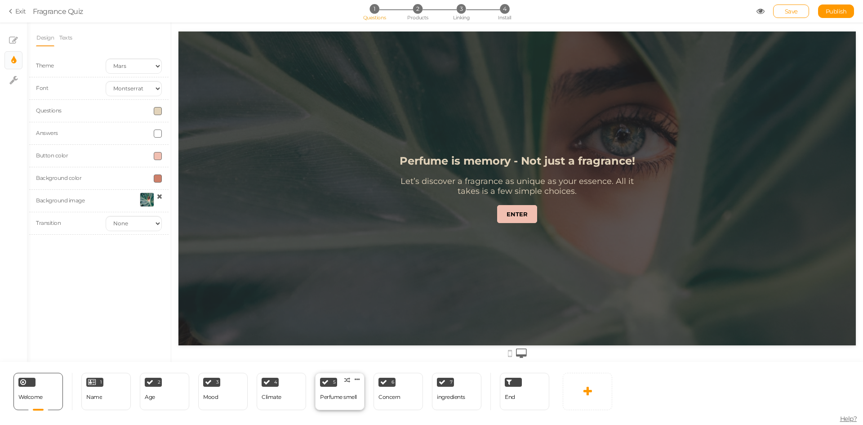
click at [342, 396] on div "Perfume smell" at bounding box center [338, 397] width 37 height 6
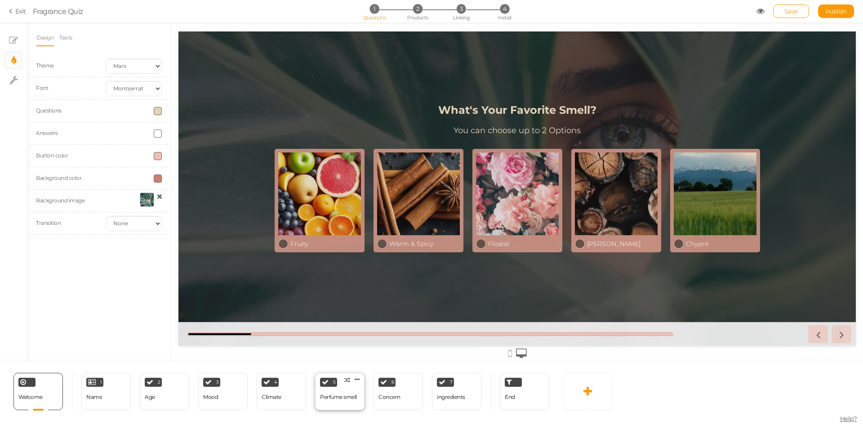
select select "2"
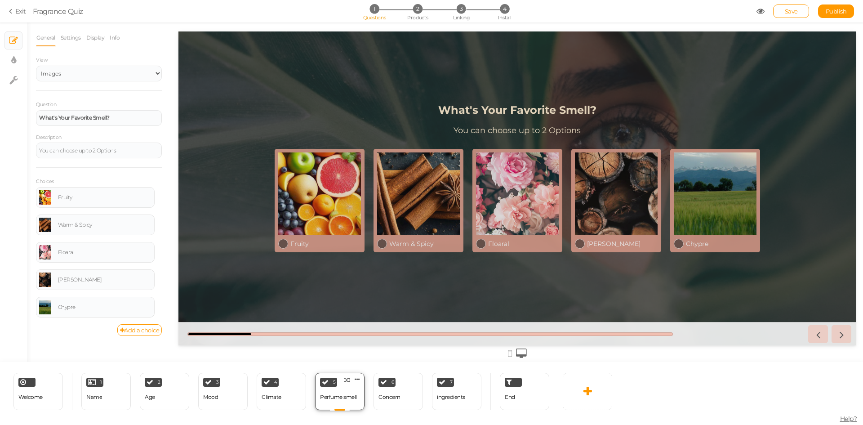
scroll to position [0, 0]
click at [18, 59] on link "× Display settings" at bounding box center [13, 60] width 17 height 17
select select "2"
select select "montserrat"
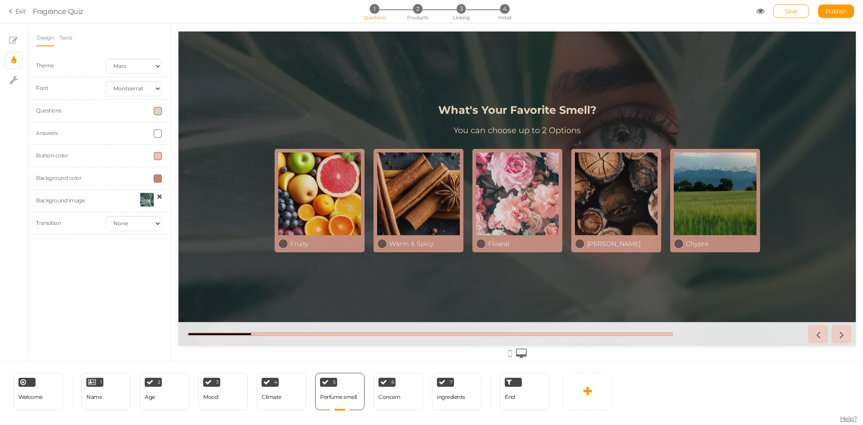
click at [141, 200] on div at bounding box center [147, 199] width 14 height 14
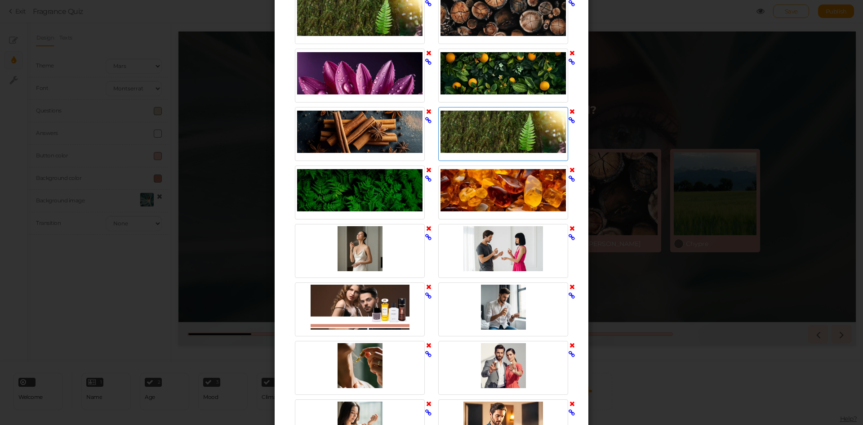
scroll to position [674, 0]
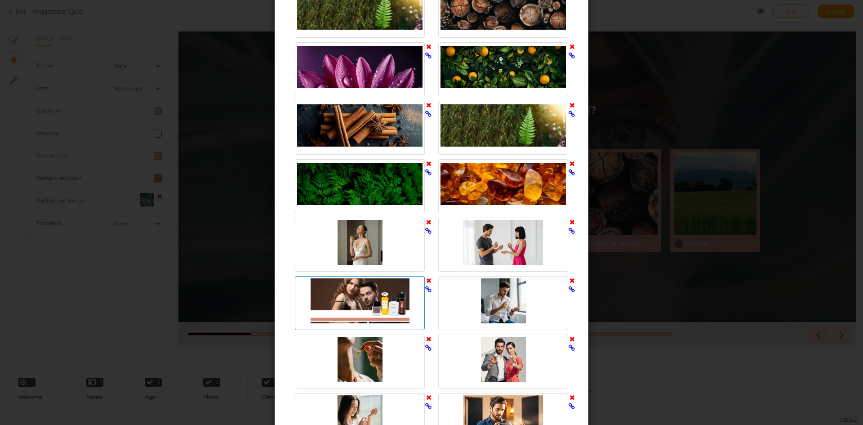
click at [377, 304] on div at bounding box center [359, 300] width 125 height 45
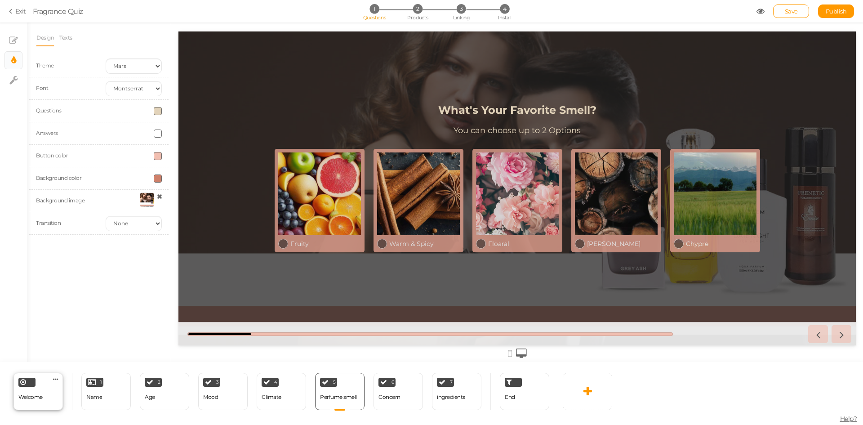
click at [37, 400] on div "Welcome" at bounding box center [30, 397] width 24 height 16
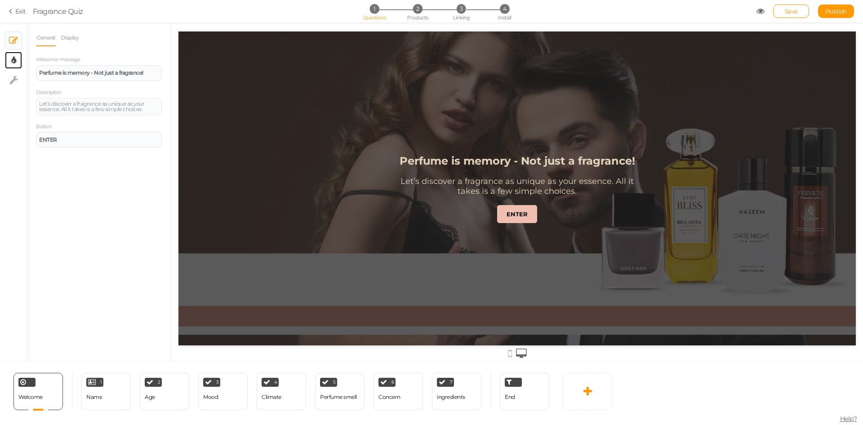
click at [13, 57] on icon at bounding box center [13, 60] width 5 height 9
select select "2"
select select "montserrat"
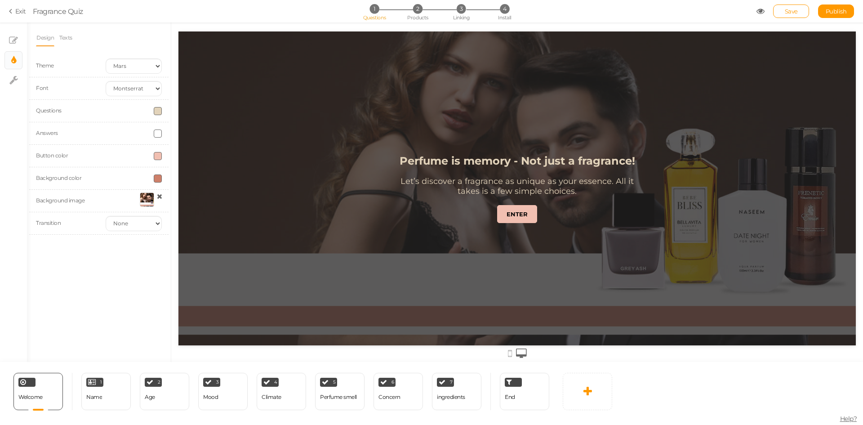
click at [147, 199] on div at bounding box center [147, 199] width 14 height 14
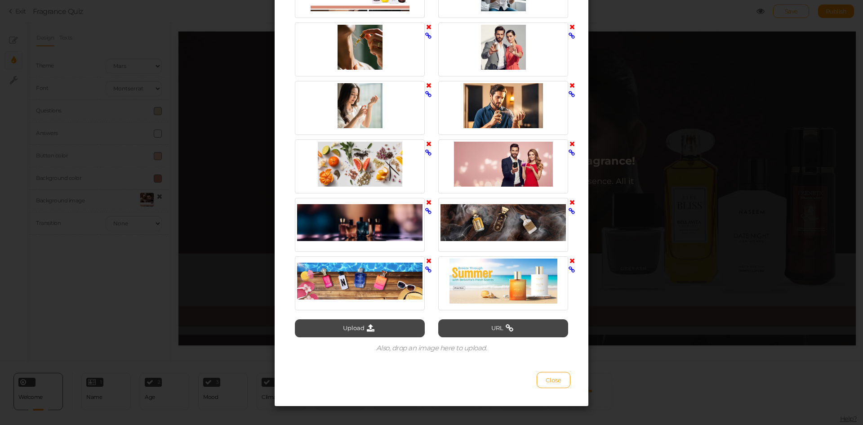
scroll to position [995, 0]
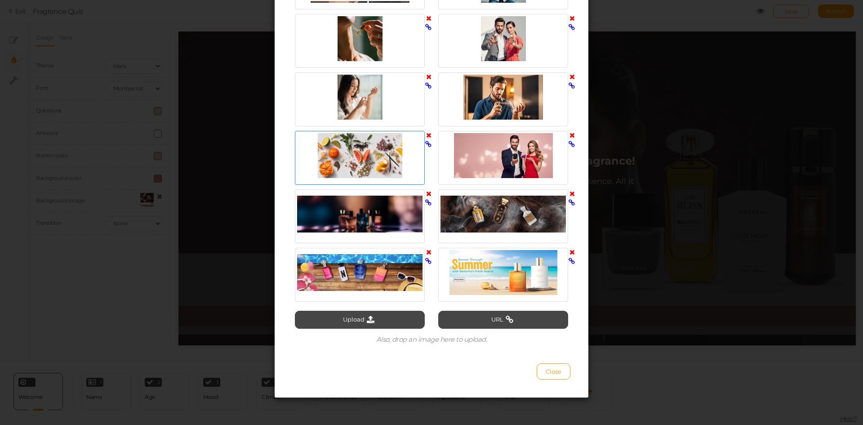
click at [360, 165] on div at bounding box center [359, 155] width 125 height 45
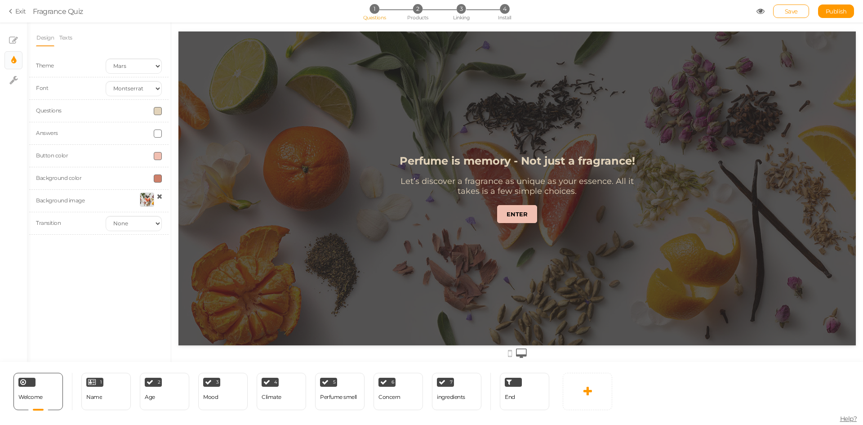
click at [147, 200] on div at bounding box center [147, 199] width 14 height 14
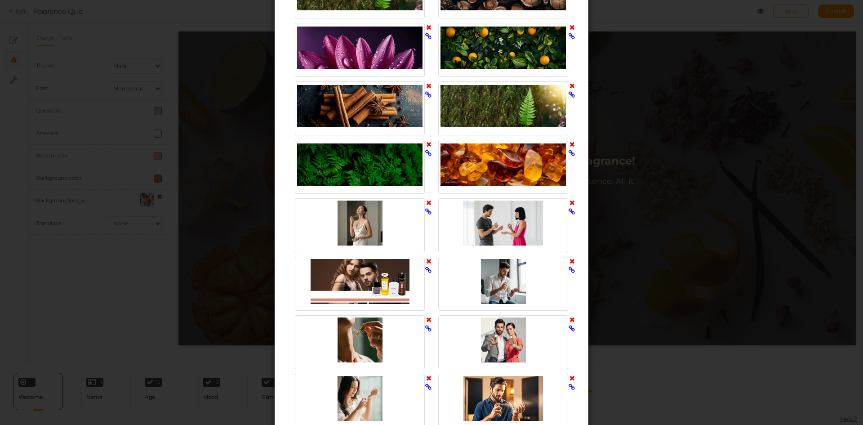
scroll to position [719, 0]
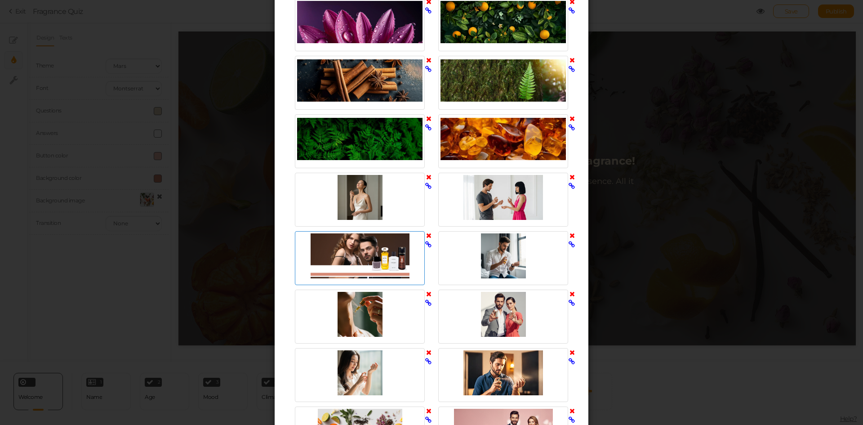
click at [357, 245] on div at bounding box center [359, 255] width 125 height 45
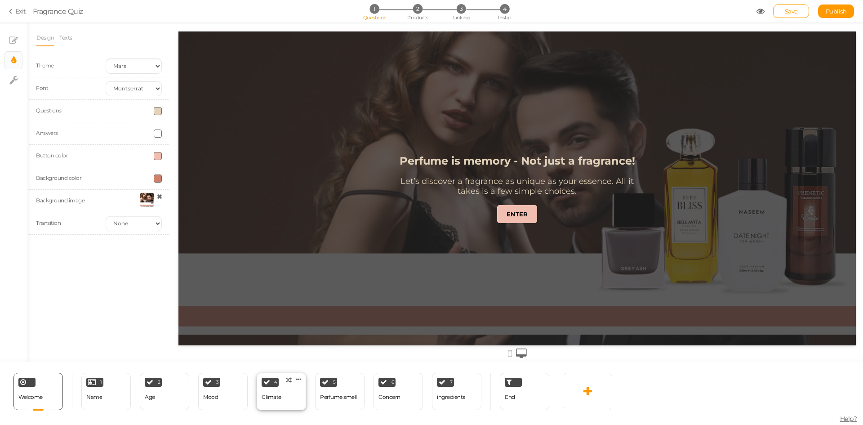
click at [285, 401] on div "4 Climate × Define the conditions to show this slide. Clone Change type Delete" at bounding box center [281, 391] width 49 height 37
select select "2"
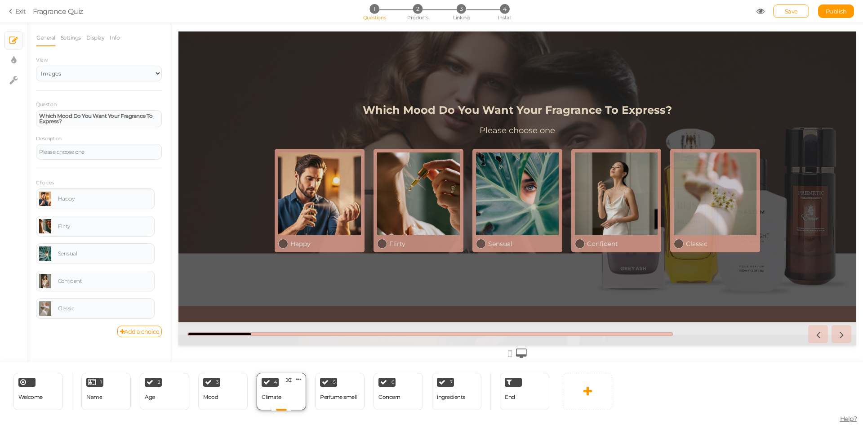
scroll to position [0, 0]
click at [153, 404] on div "Age" at bounding box center [150, 397] width 10 height 16
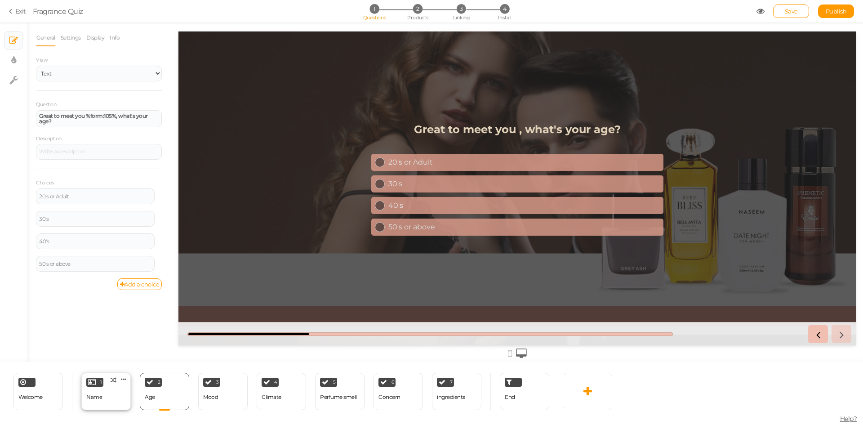
click at [109, 402] on div "1 Name × Define the conditions to show this slide. Clone Change type Delete" at bounding box center [105, 391] width 49 height 37
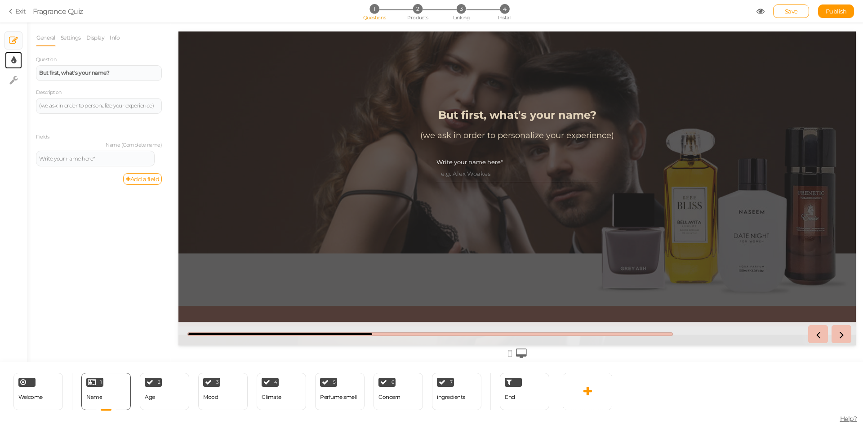
click at [12, 66] on tooltip "× Display settings" at bounding box center [13, 60] width 5 height 11
select select "2"
select select "montserrat"
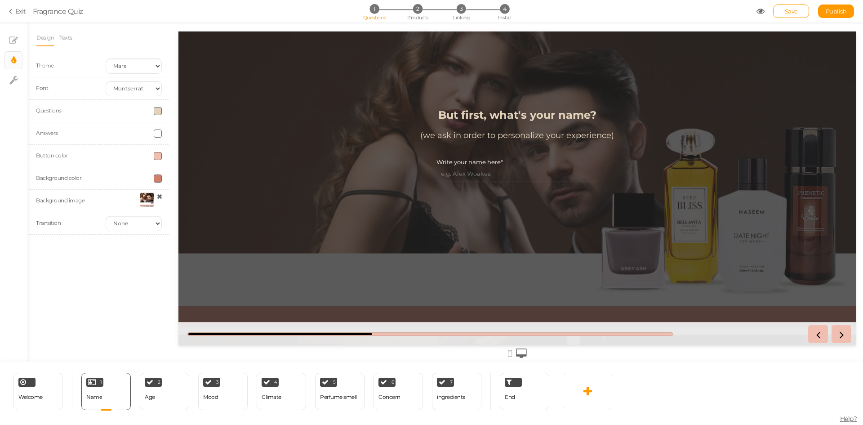
click at [147, 199] on div at bounding box center [147, 199] width 14 height 14
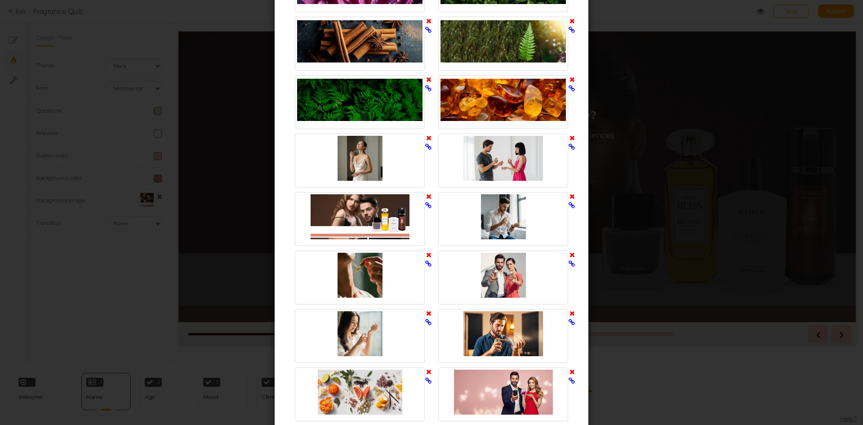
scroll to position [764, 0]
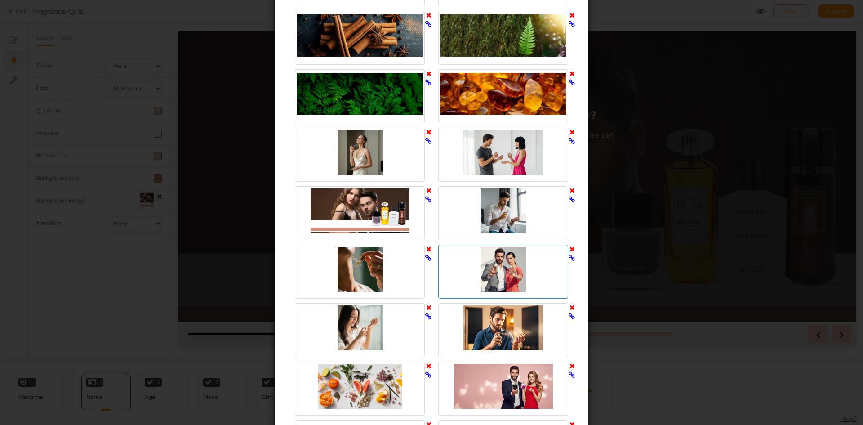
click at [492, 269] on div at bounding box center [502, 269] width 125 height 45
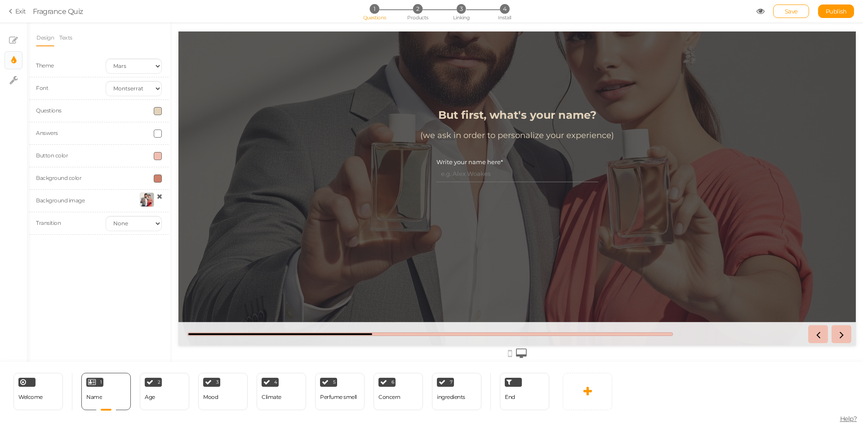
click at [140, 200] on div at bounding box center [147, 199] width 14 height 14
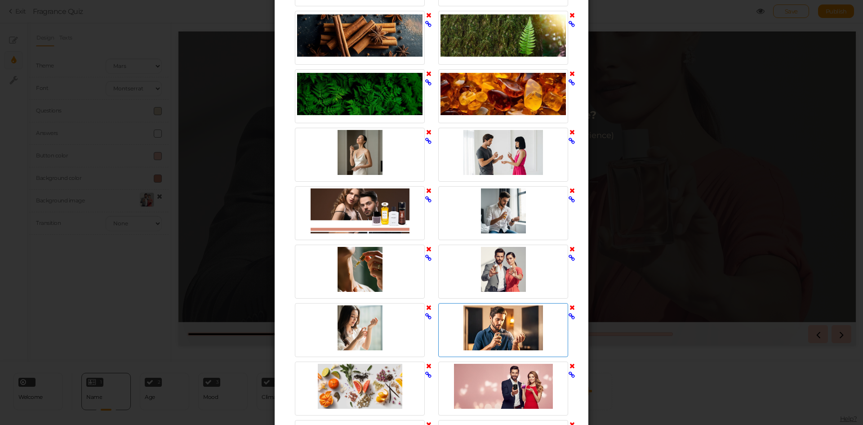
click at [486, 333] on div at bounding box center [502, 327] width 125 height 45
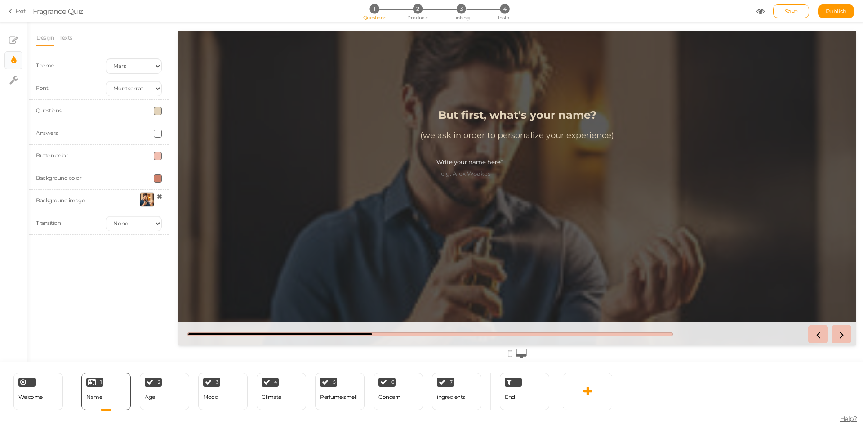
click at [147, 200] on div at bounding box center [147, 199] width 14 height 14
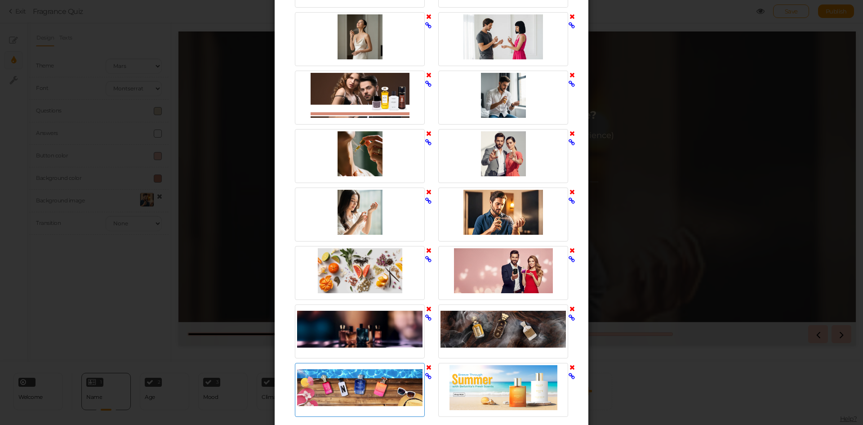
scroll to position [860, 0]
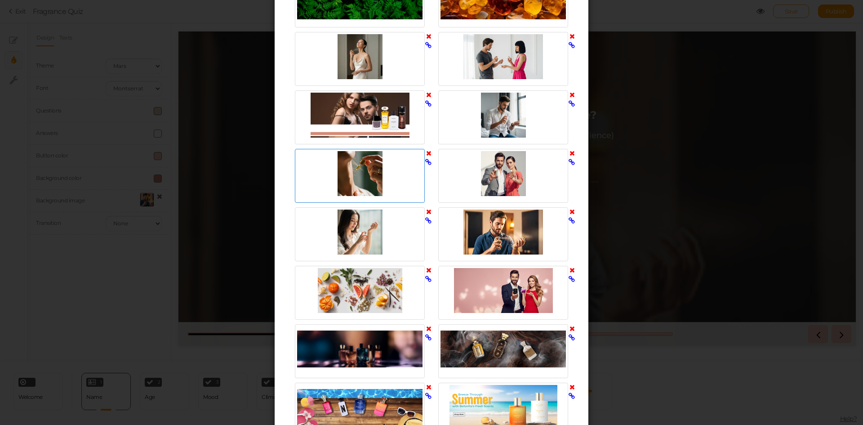
click at [356, 164] on div at bounding box center [359, 173] width 125 height 45
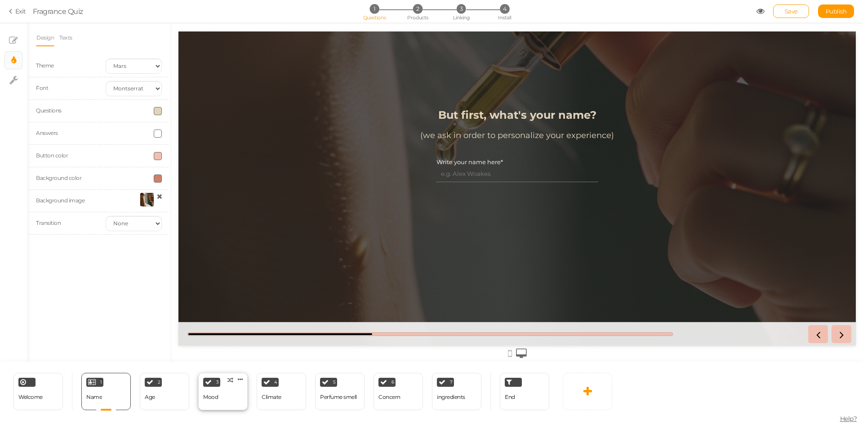
click at [223, 403] on div "3 Mood × Define the conditions to show this slide. Clone Change type Delete" at bounding box center [222, 391] width 49 height 37
select select "2"
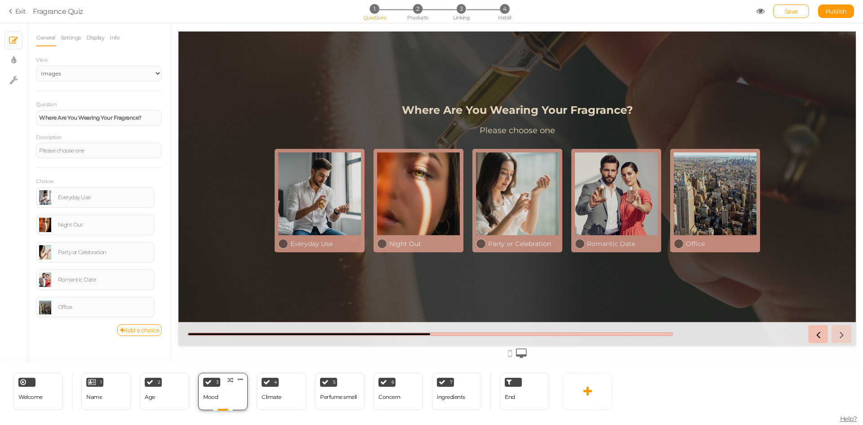
scroll to position [0, 0]
click at [152, 403] on div "Age" at bounding box center [150, 397] width 10 height 16
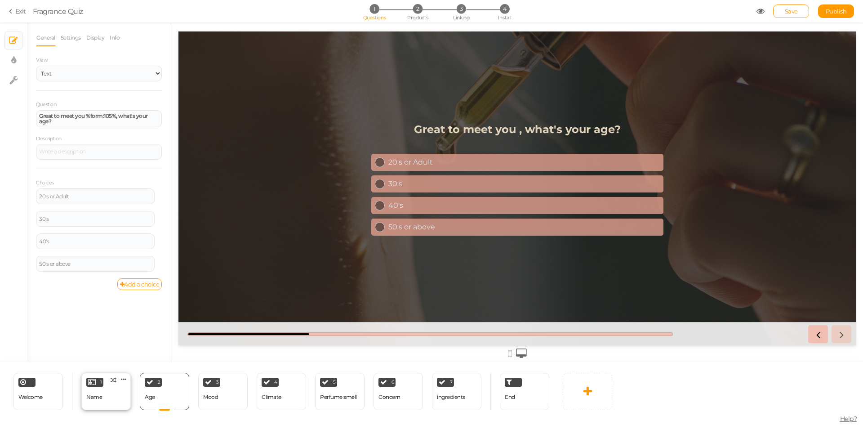
click at [116, 399] on div "1 Name × Define the conditions to show this slide. Clone Change type Delete" at bounding box center [105, 391] width 49 height 37
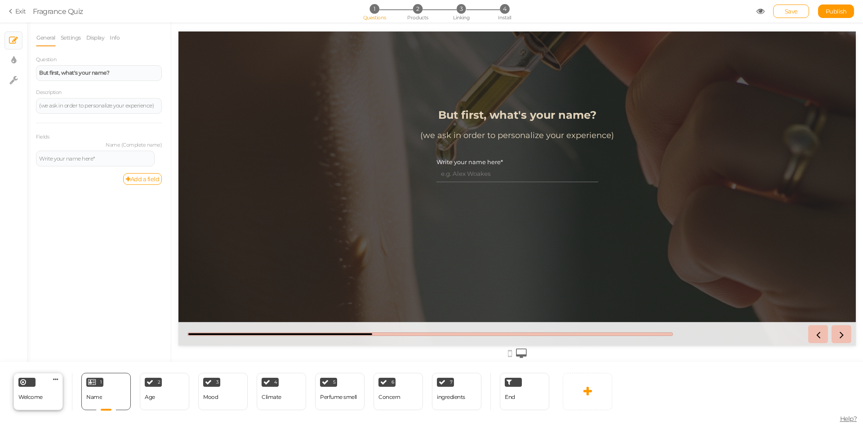
click at [38, 403] on div "Welcome" at bounding box center [30, 397] width 24 height 16
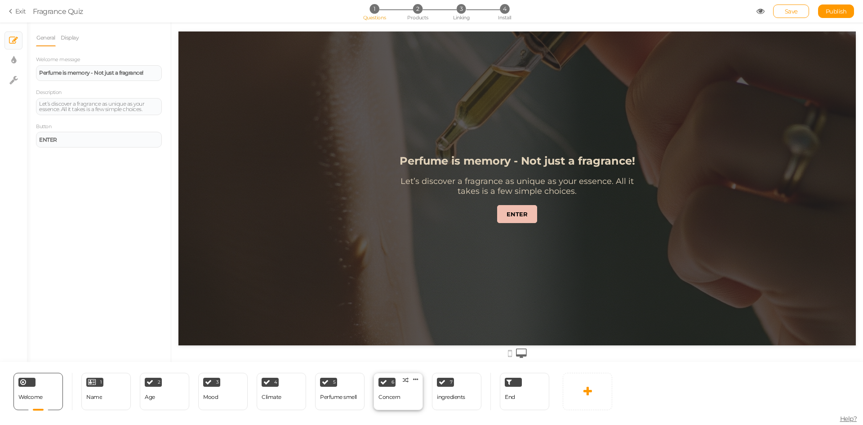
click at [403, 394] on div "6 Concern × Define the conditions to show this slide. Clone Change type Delete" at bounding box center [397, 391] width 49 height 37
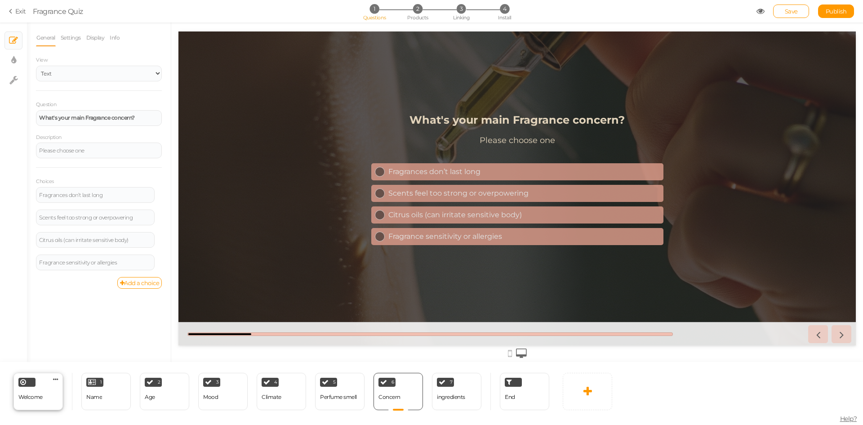
click at [32, 396] on span "Welcome" at bounding box center [30, 396] width 24 height 7
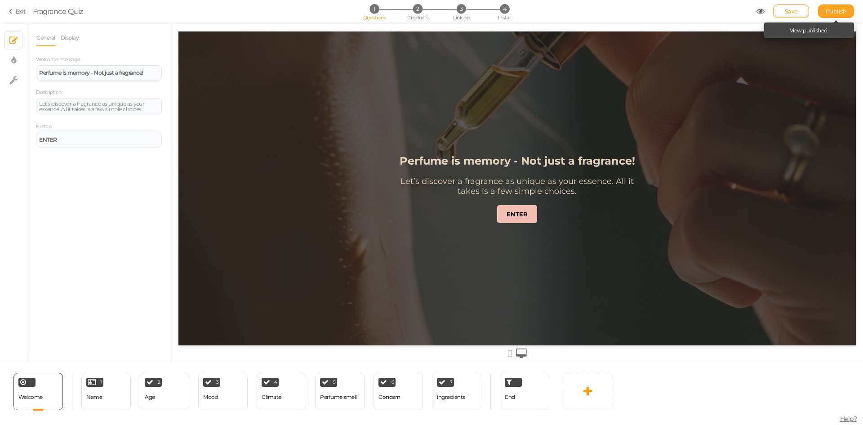
click at [822, 6] on link "Publish" at bounding box center [836, 10] width 36 height 13
click at [10, 66] on link "× Display settings" at bounding box center [13, 60] width 17 height 17
select select "2"
select select "montserrat"
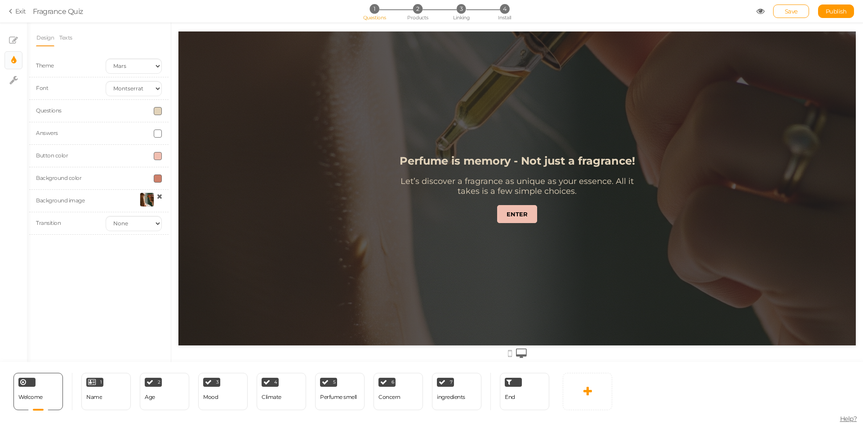
click at [147, 196] on div at bounding box center [147, 199] width 14 height 14
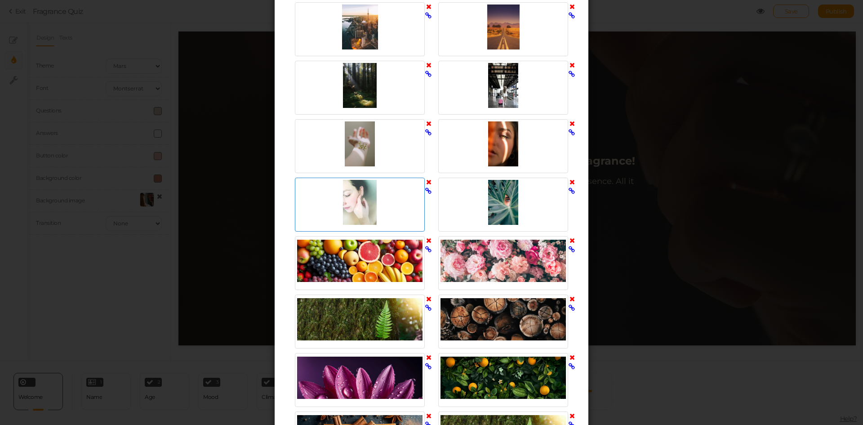
scroll to position [360, 0]
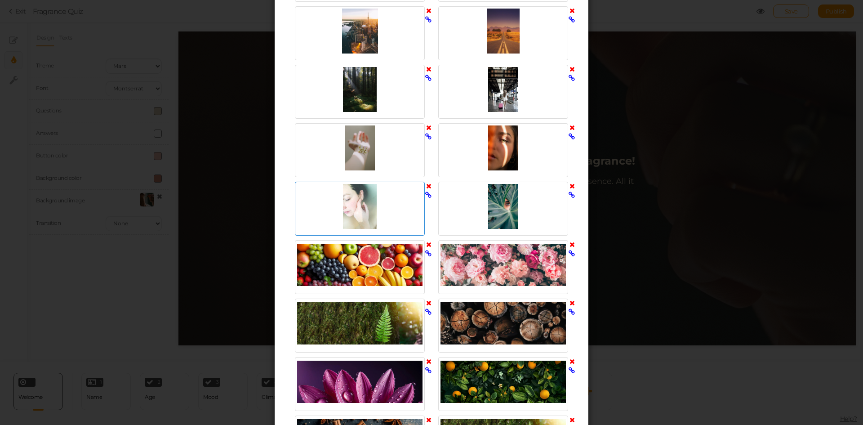
click at [355, 206] on div at bounding box center [359, 206] width 125 height 45
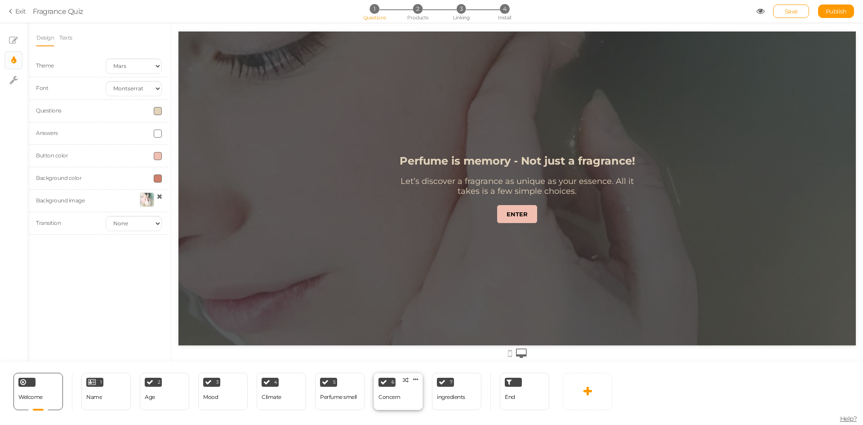
click at [391, 406] on div "6 Concern × Define the conditions to show this slide. Clone Change type Delete" at bounding box center [397, 391] width 49 height 37
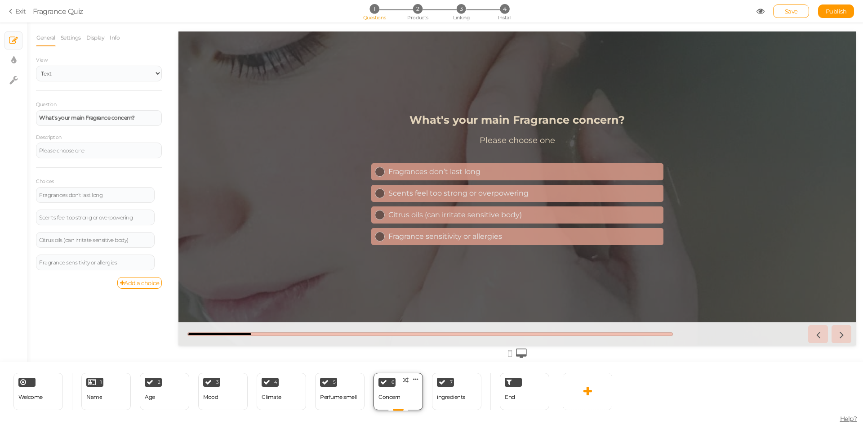
scroll to position [0, 0]
click at [107, 391] on div "1 Name × Define the conditions to show this slide. Clone Change type Delete" at bounding box center [105, 391] width 49 height 37
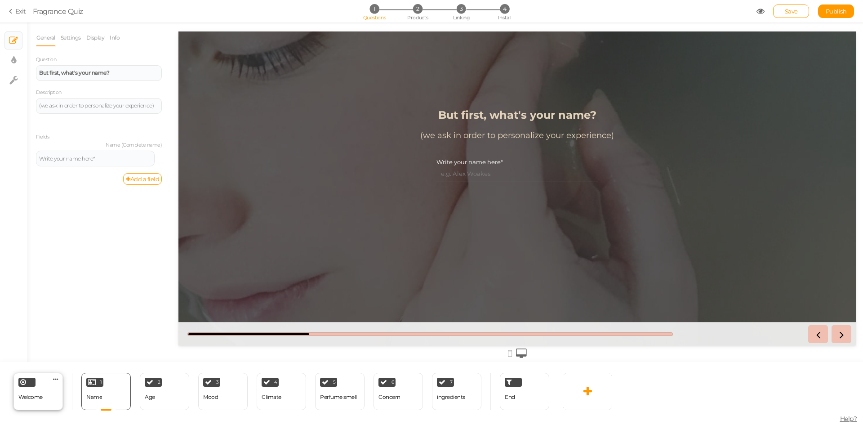
click at [50, 394] on div "Welcome Delete" at bounding box center [37, 391] width 49 height 37
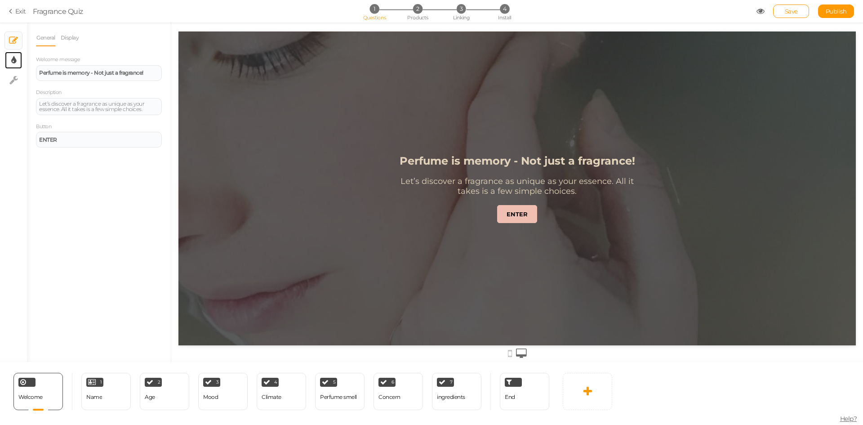
click at [14, 65] on tip-cont at bounding box center [13, 60] width 5 height 11
select select "2"
select select "montserrat"
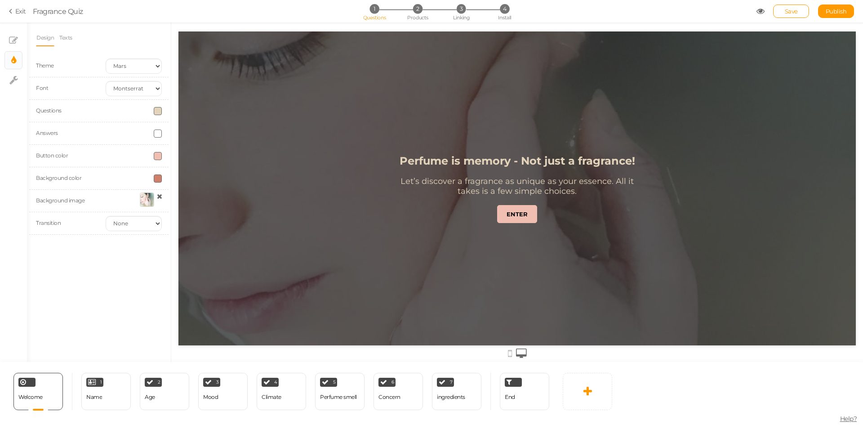
click at [151, 196] on div at bounding box center [147, 199] width 14 height 14
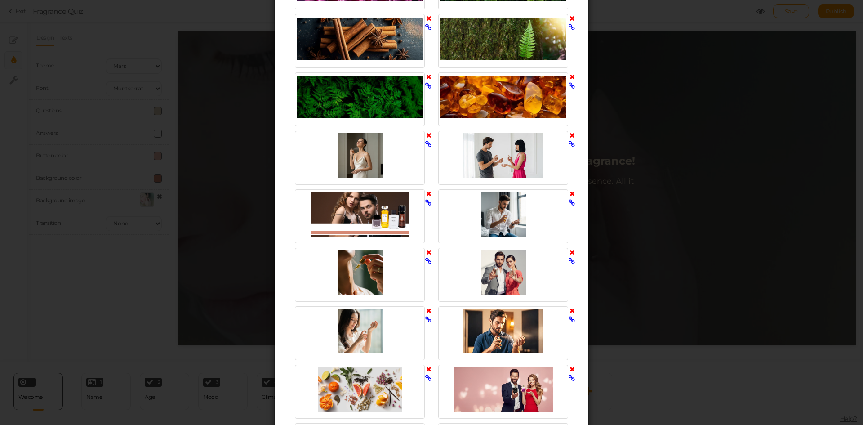
scroll to position [764, 0]
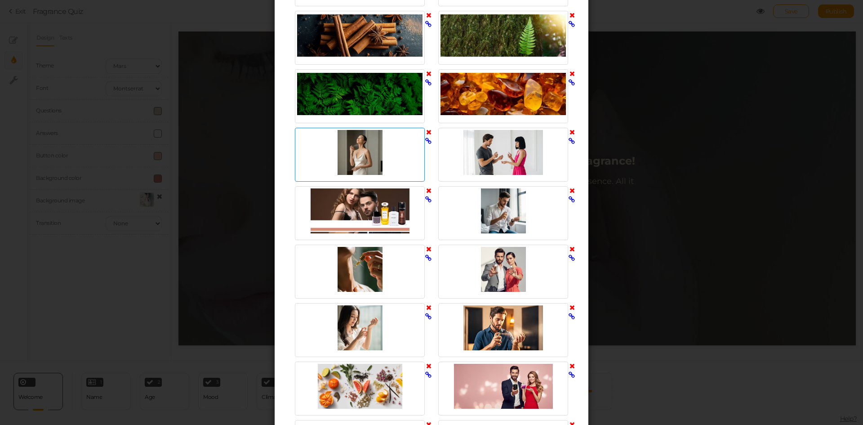
click at [339, 132] on div at bounding box center [359, 152] width 125 height 45
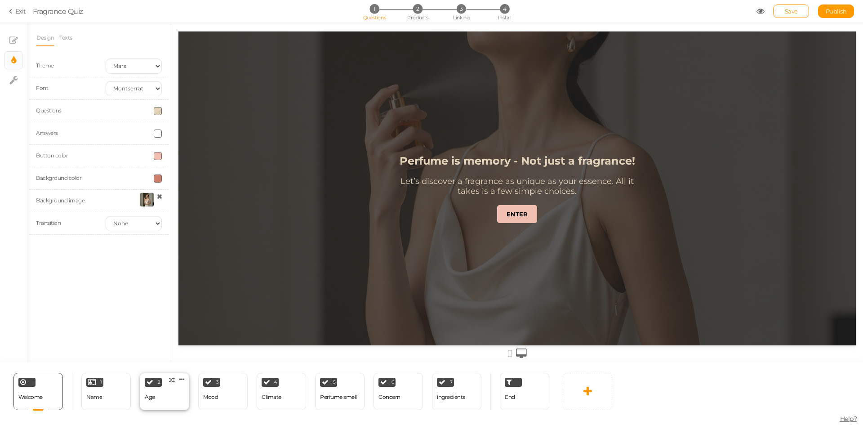
click at [168, 396] on div "2 Age × Define the conditions to show this slide. Clone Change type Delete" at bounding box center [164, 391] width 49 height 37
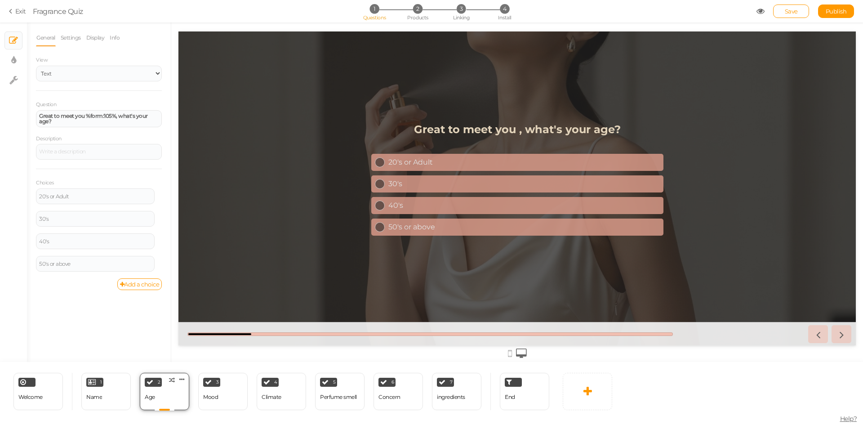
scroll to position [0, 0]
click at [44, 394] on div "Welcome Delete" at bounding box center [37, 391] width 49 height 37
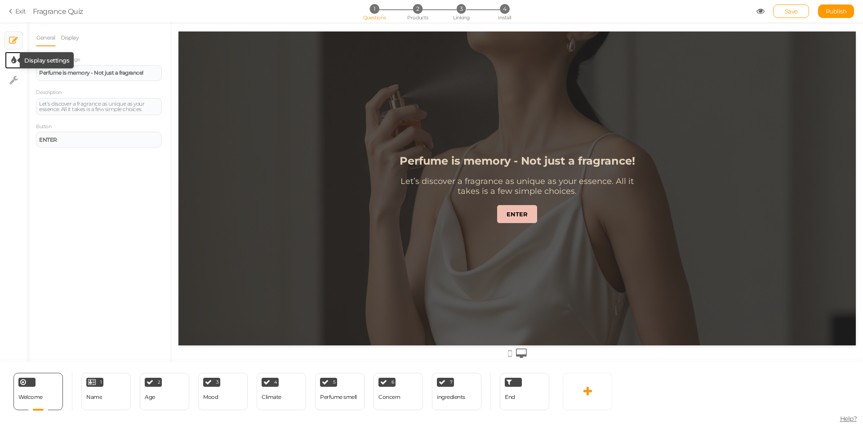
click at [13, 63] on icon at bounding box center [13, 60] width 5 height 9
select select "2"
select select "montserrat"
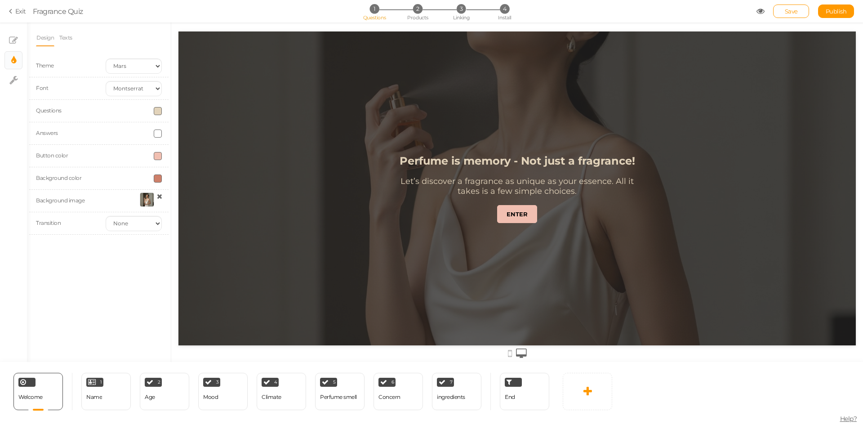
click at [146, 200] on div at bounding box center [147, 199] width 14 height 14
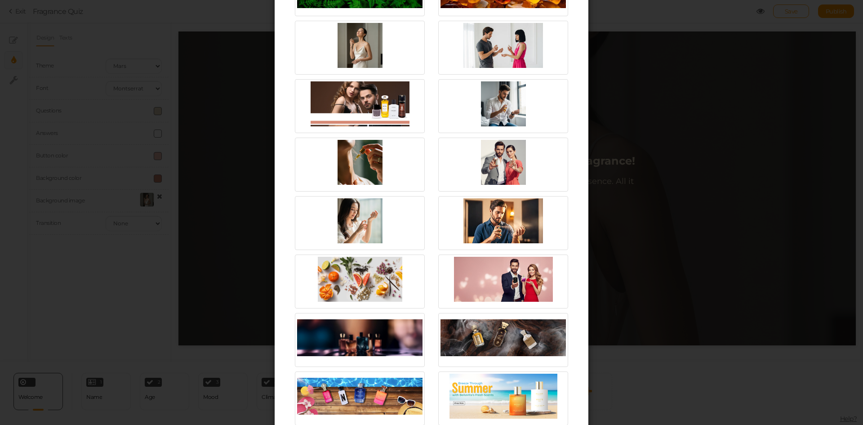
scroll to position [899, 0]
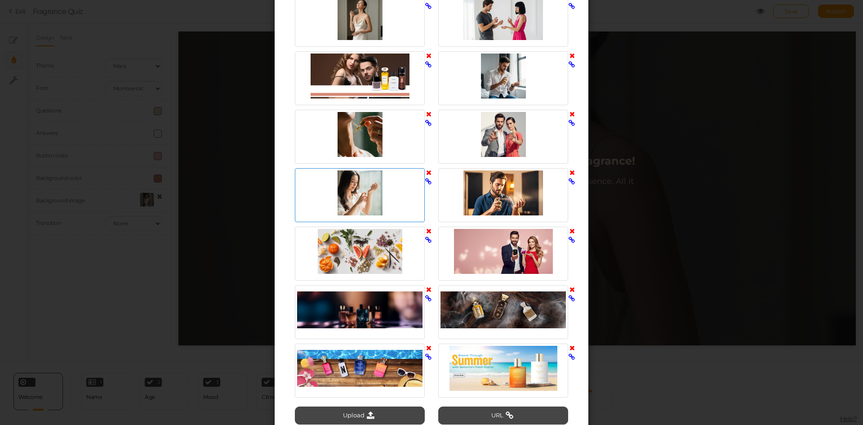
click at [354, 188] on div at bounding box center [359, 192] width 125 height 45
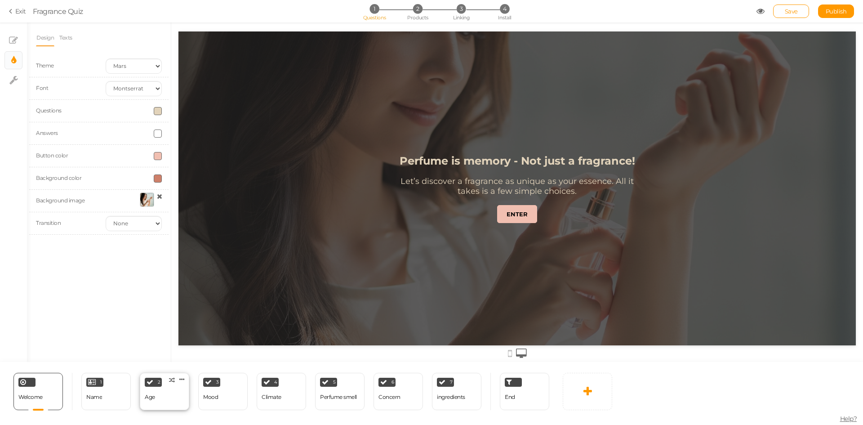
click at [152, 393] on div "Age" at bounding box center [150, 397] width 10 height 16
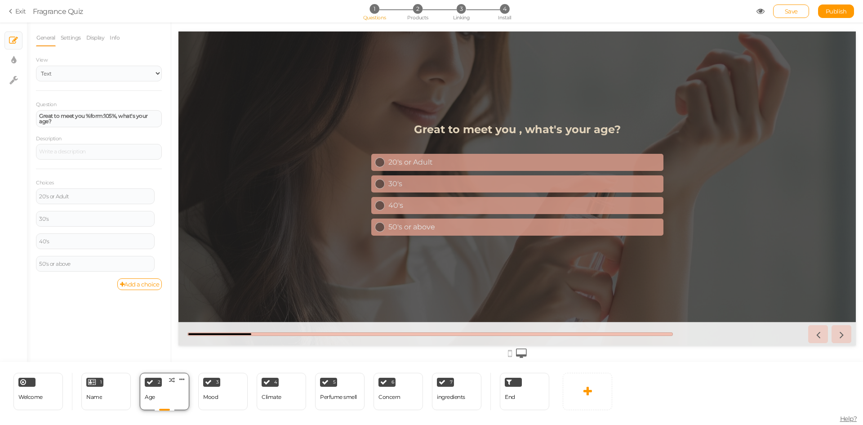
scroll to position [0, 0]
click at [86, 395] on div "1 Name × Define the conditions to show this slide. Clone Change type Delete" at bounding box center [105, 391] width 49 height 37
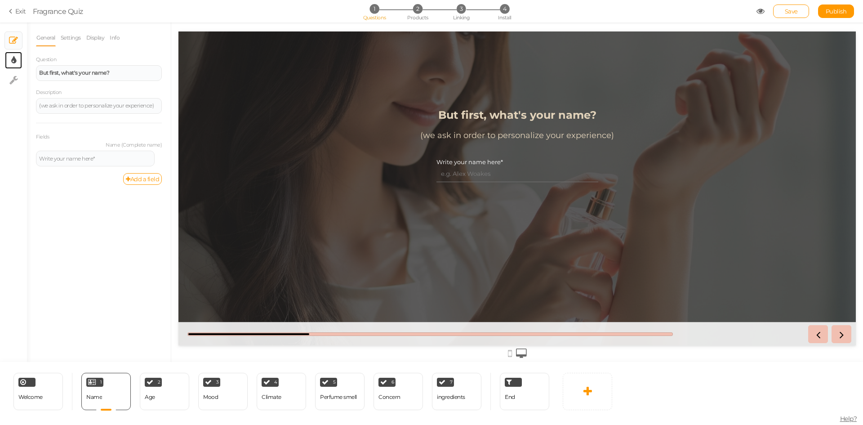
click at [16, 58] on link "× Display settings" at bounding box center [13, 60] width 17 height 17
select select "2"
select select "montserrat"
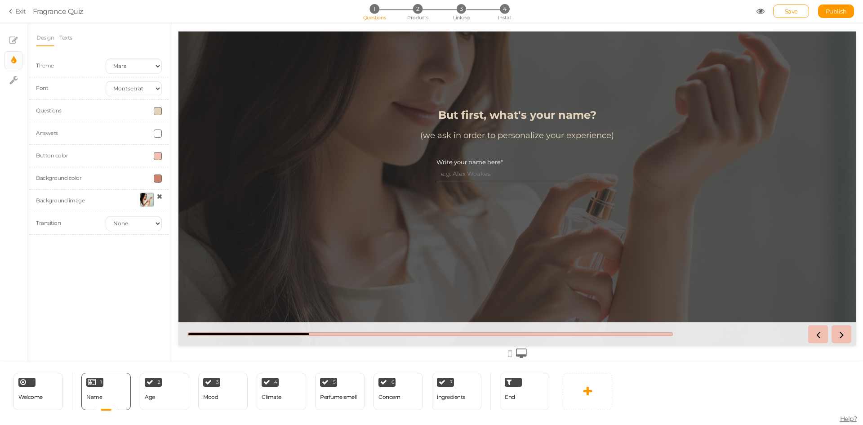
click at [142, 199] on div at bounding box center [147, 199] width 14 height 14
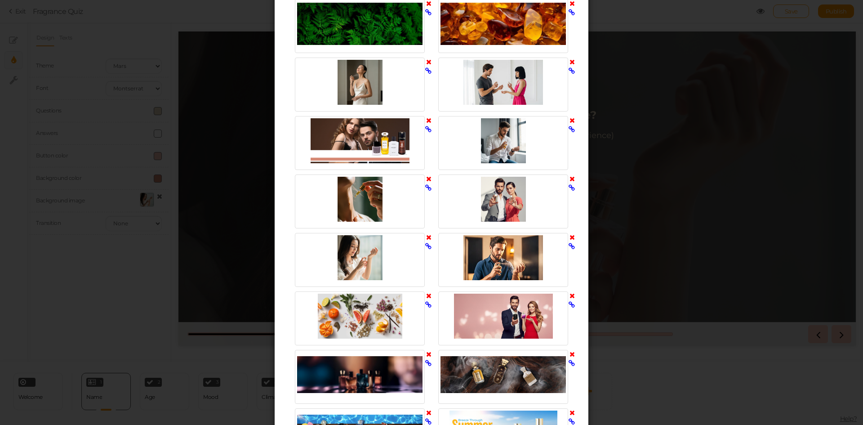
scroll to position [854, 0]
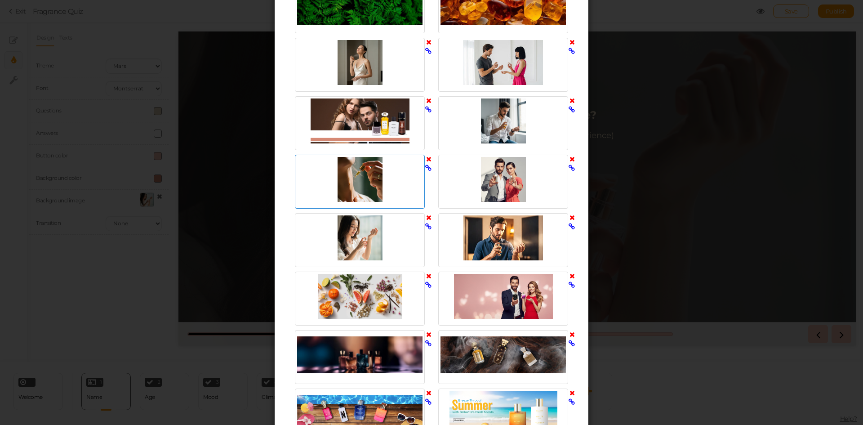
click at [355, 178] on div at bounding box center [359, 179] width 125 height 45
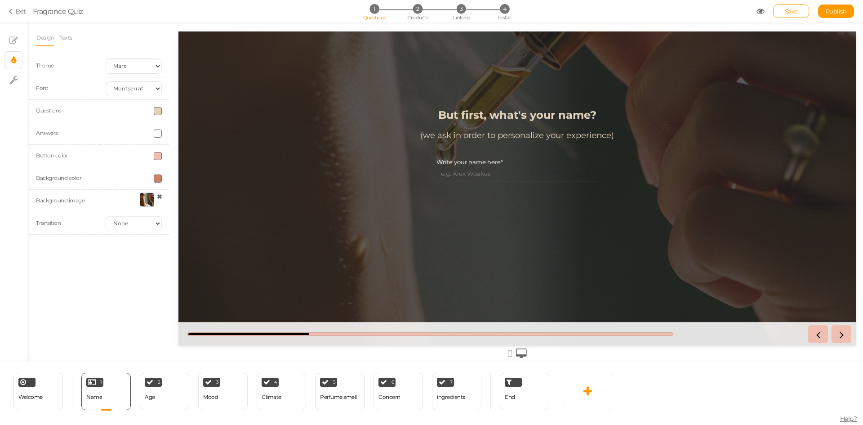
click at [146, 196] on div at bounding box center [147, 199] width 14 height 14
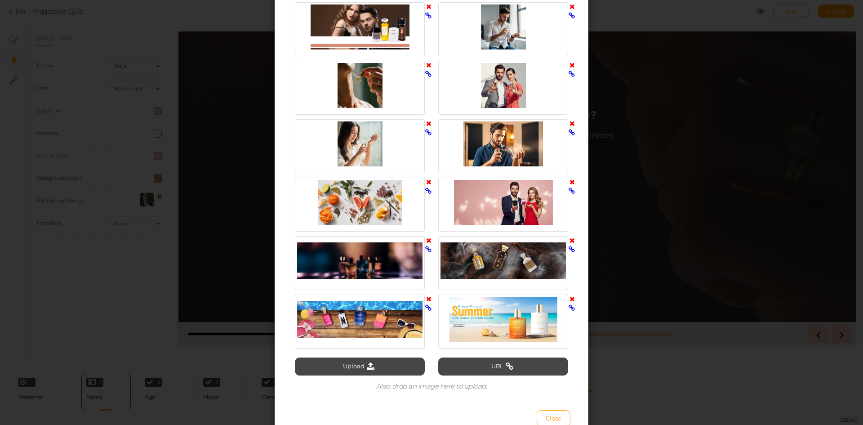
scroll to position [905, 0]
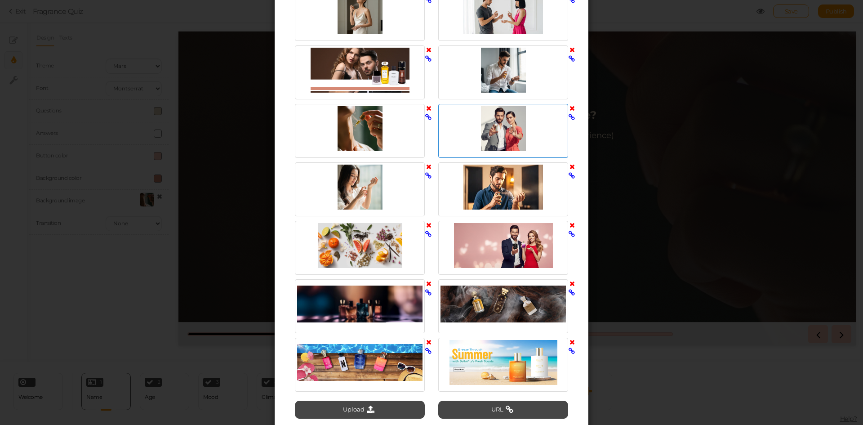
click at [499, 127] on div at bounding box center [502, 128] width 125 height 45
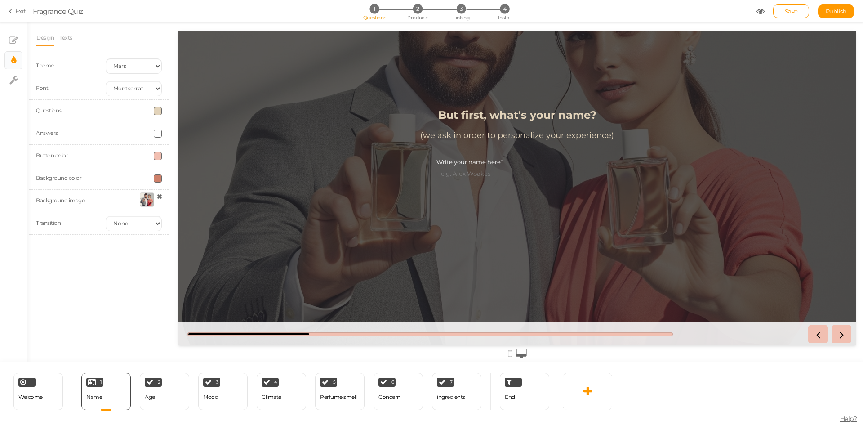
click at [140, 198] on div at bounding box center [147, 199] width 14 height 14
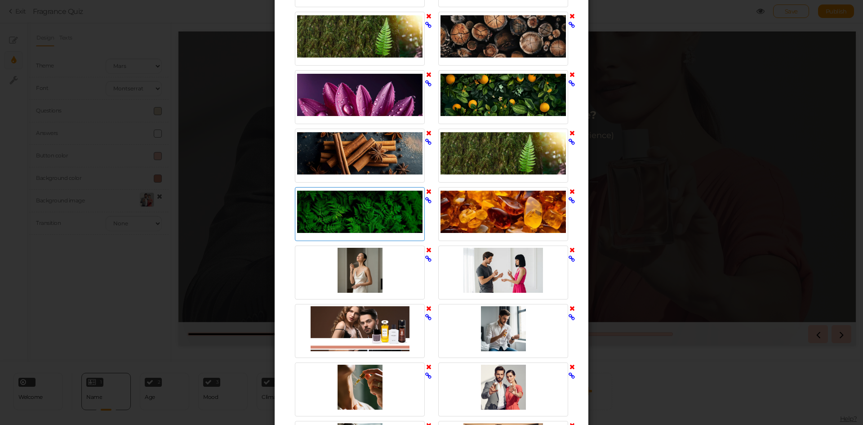
scroll to position [764, 0]
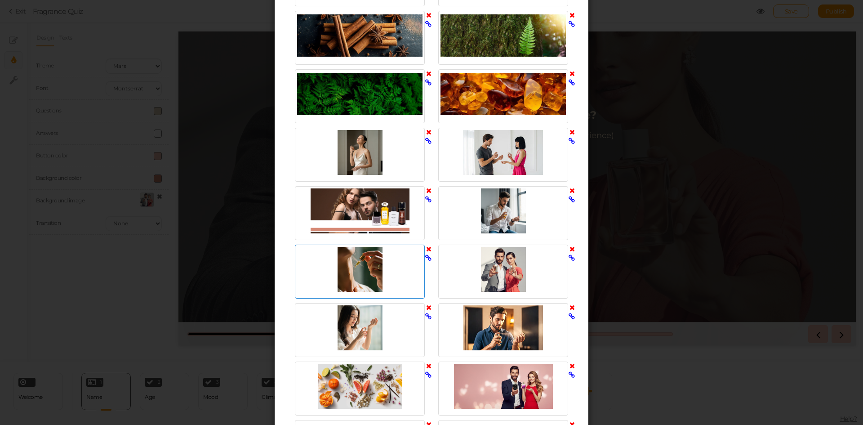
click at [355, 265] on div at bounding box center [359, 269] width 125 height 45
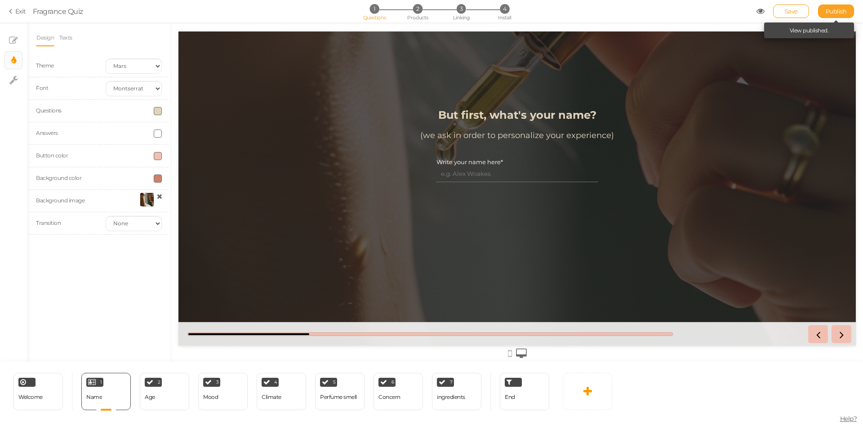
click at [831, 15] on link "Publish" at bounding box center [836, 10] width 36 height 13
click at [34, 403] on div "Welcome" at bounding box center [30, 397] width 24 height 16
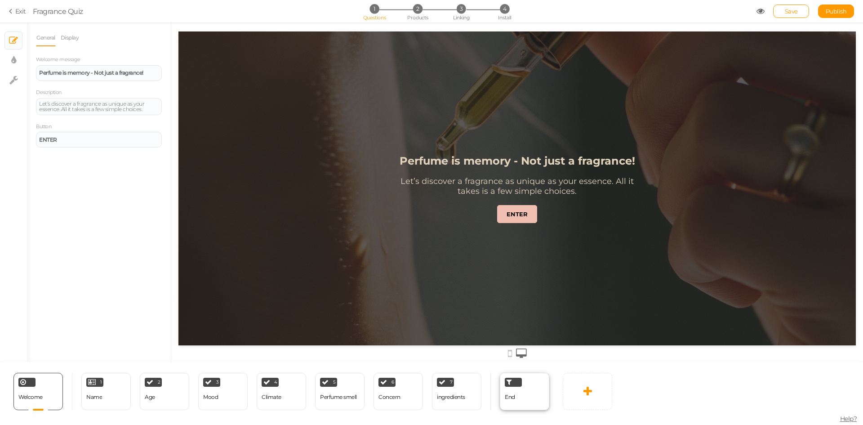
click at [516, 398] on div "End" at bounding box center [524, 391] width 49 height 37
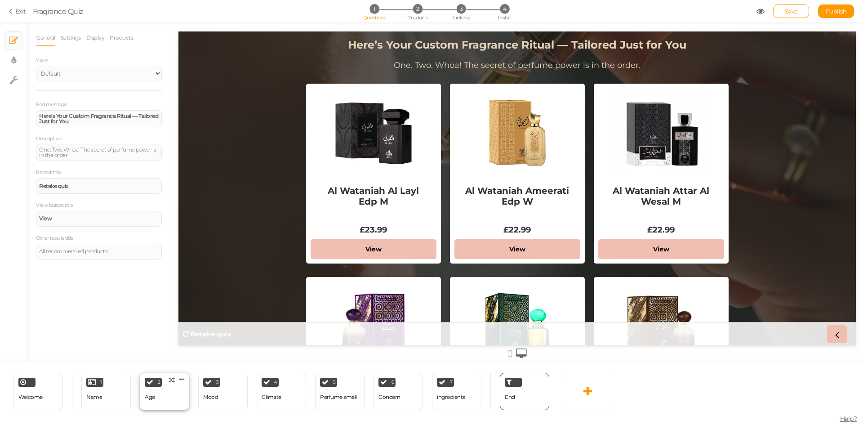
click at [157, 405] on div "2 Age × Define the conditions to show this slide. Clone Change type Delete" at bounding box center [164, 391] width 49 height 37
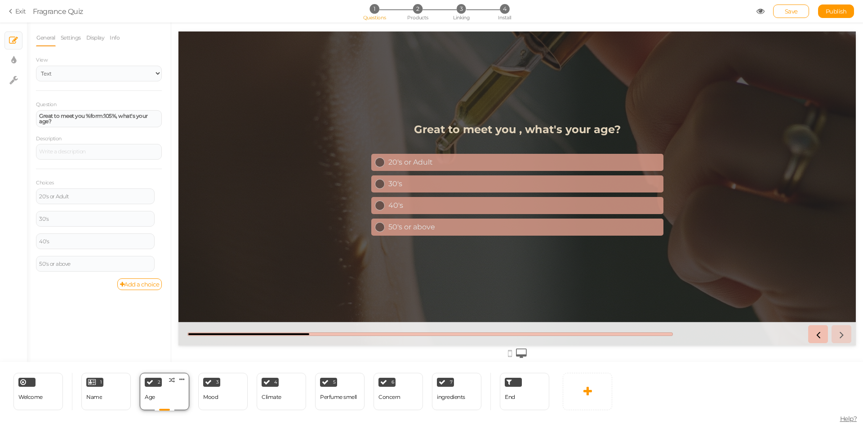
scroll to position [0, 0]
click at [105, 405] on div "1 Name × Define the conditions to show this slide. Clone Change type Delete" at bounding box center [105, 391] width 49 height 37
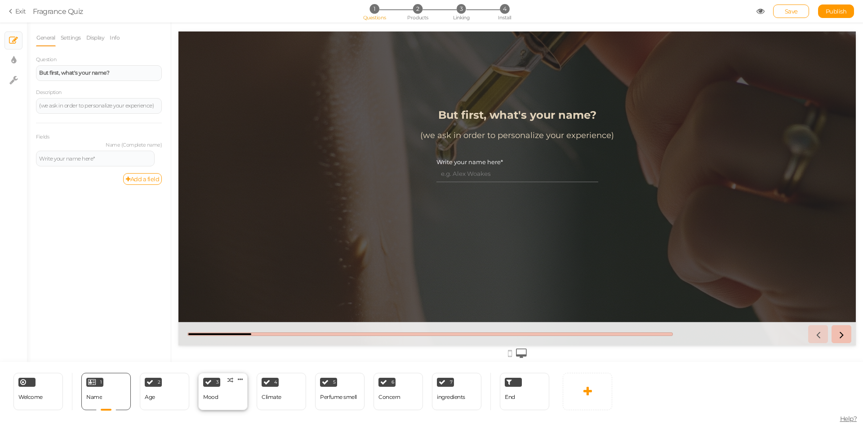
click at [225, 402] on div "3 Mood × Define the conditions to show this slide. Clone Change type Delete" at bounding box center [222, 391] width 49 height 37
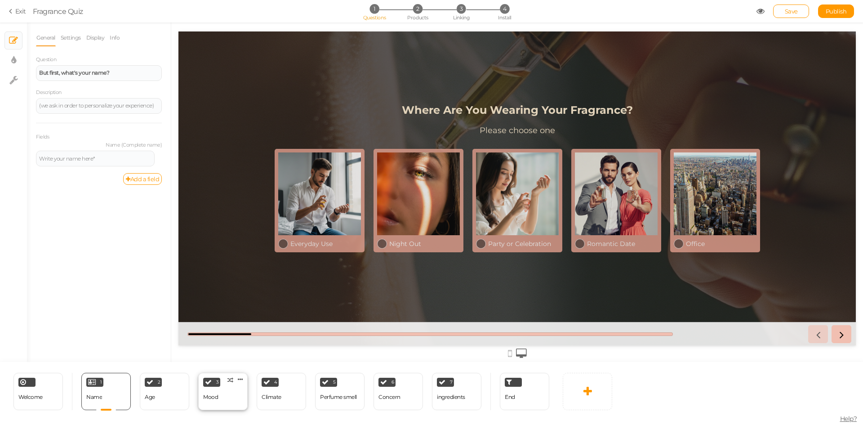
select select "2"
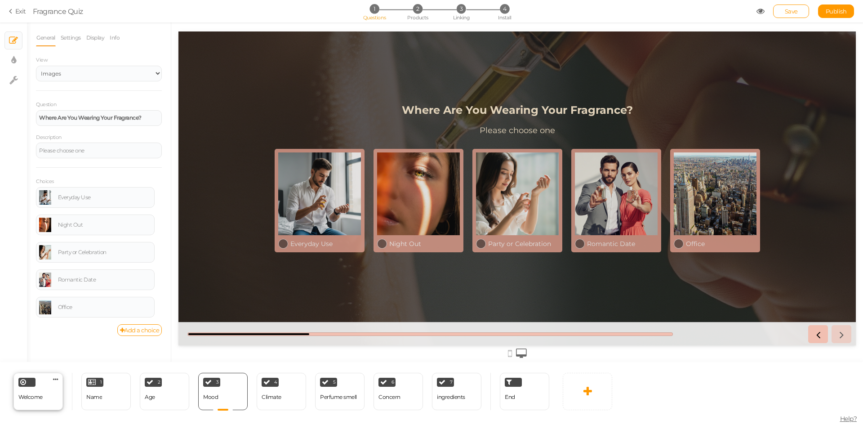
click at [30, 404] on div "Welcome" at bounding box center [30, 397] width 24 height 16
